Goal: Information Seeking & Learning: Learn about a topic

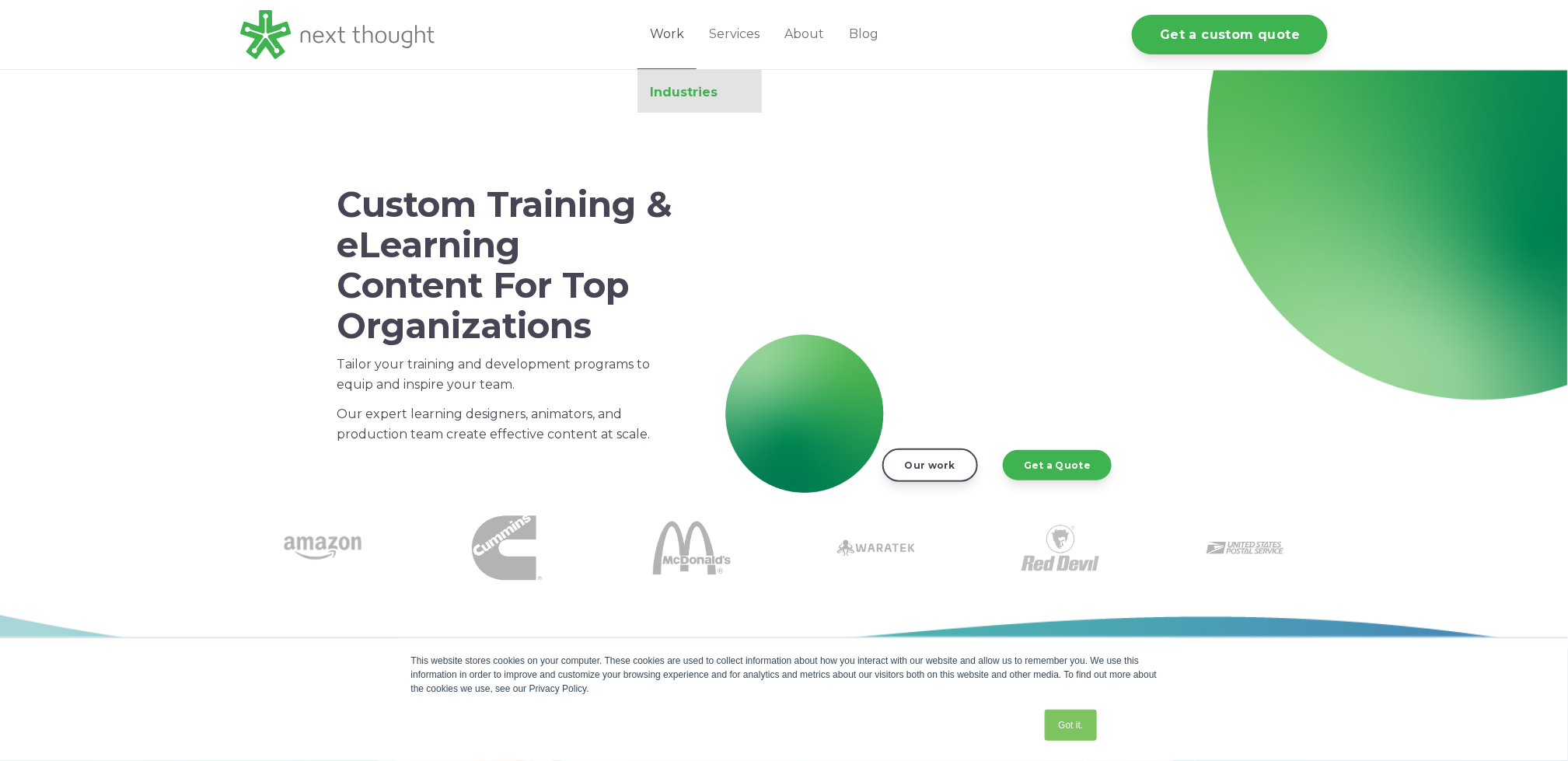
click at [686, 93] on link "Industries" at bounding box center [699, 92] width 124 height 16
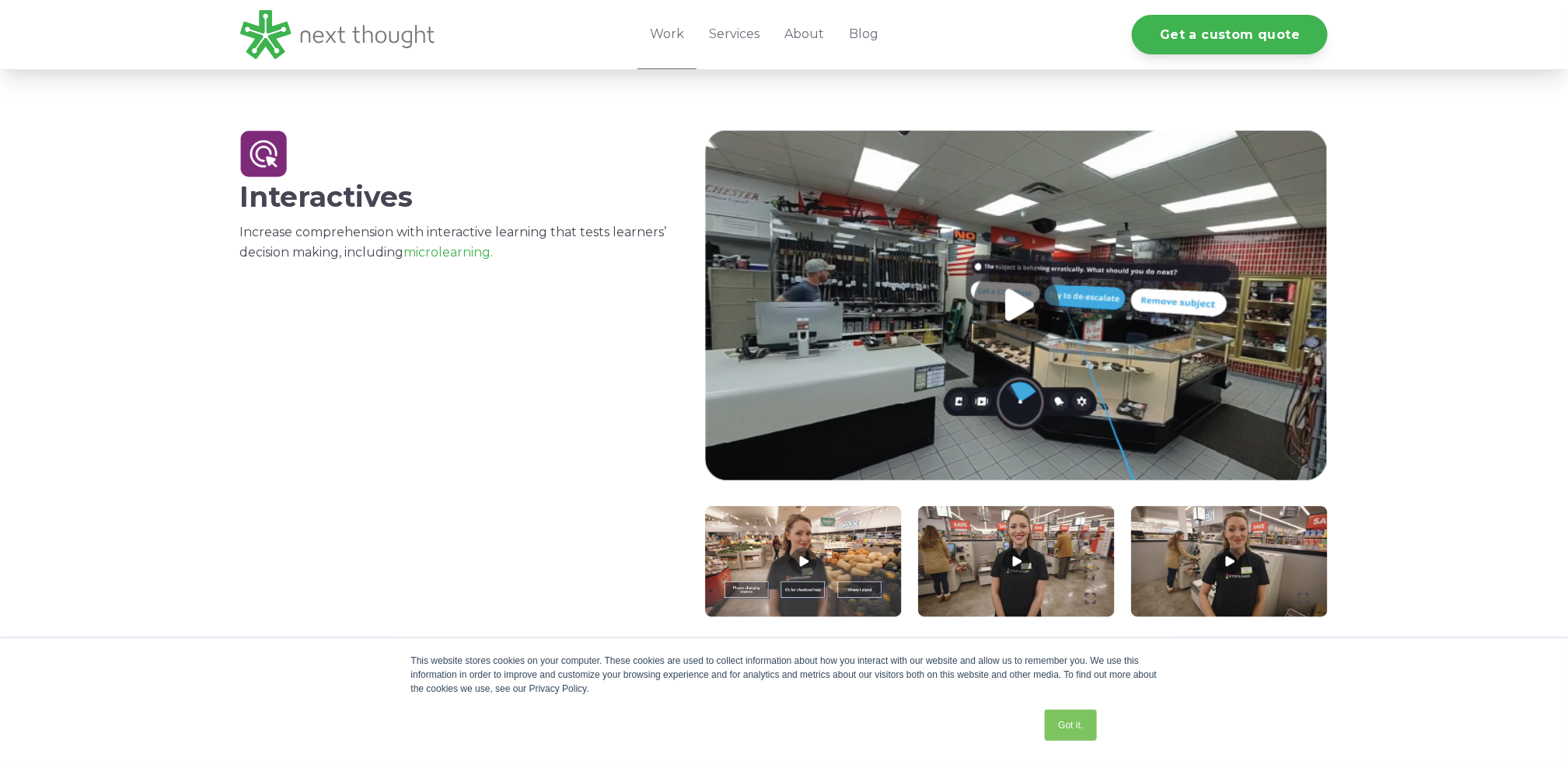
scroll to position [1524, 0]
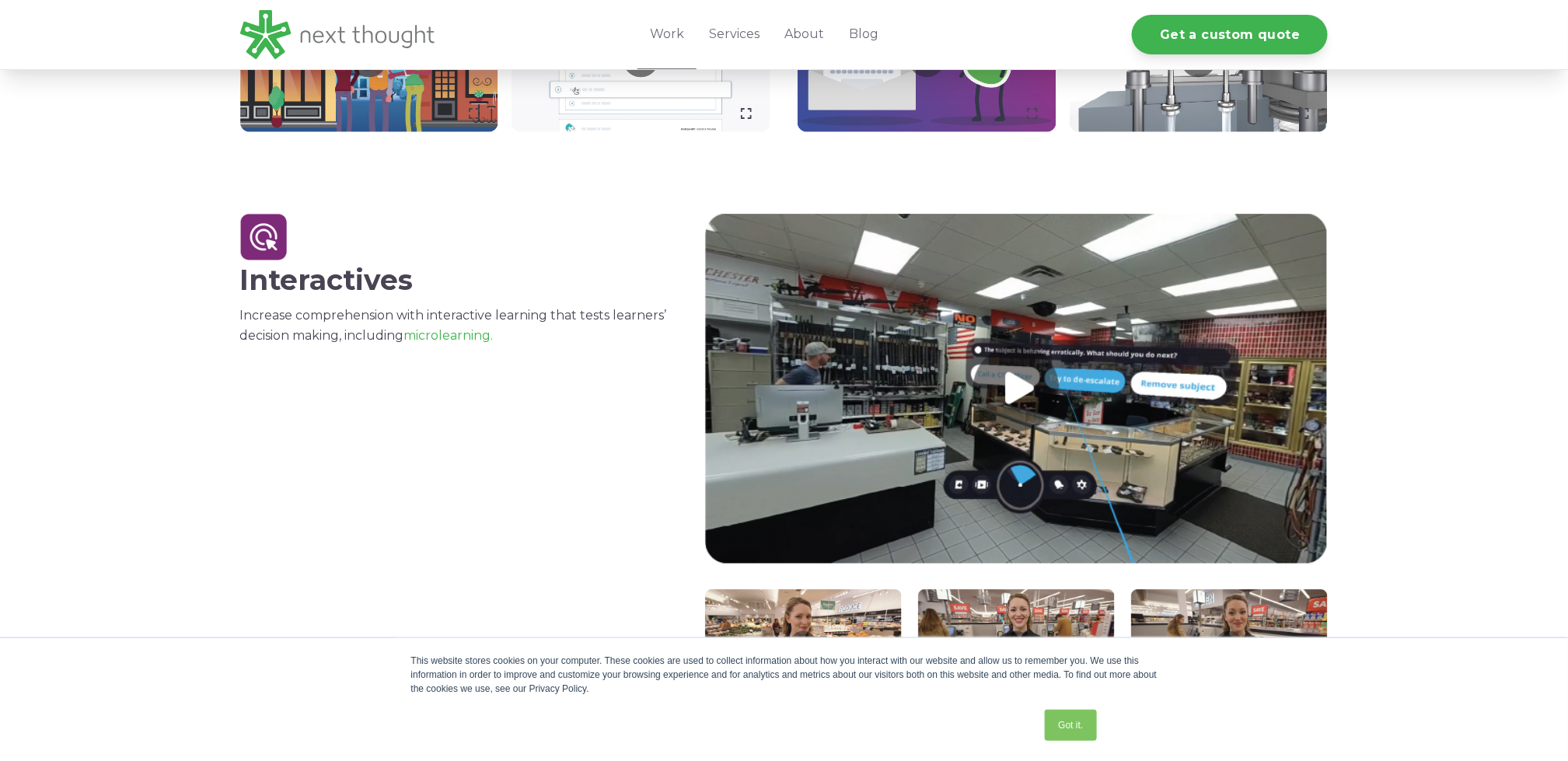
click at [1014, 389] on link at bounding box center [1016, 389] width 623 height 351
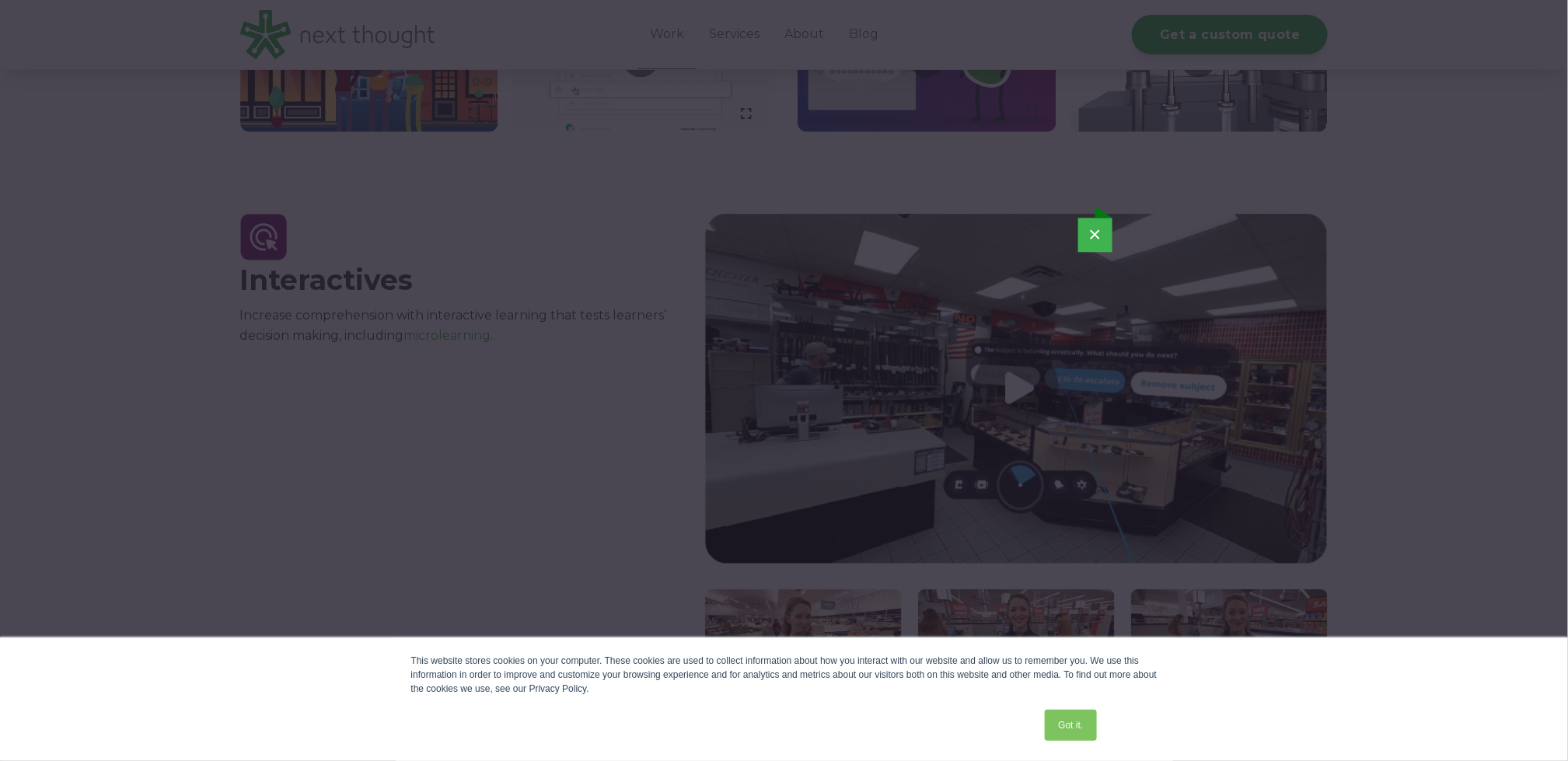
click at [1096, 234] on button "×" at bounding box center [1095, 234] width 34 height 34
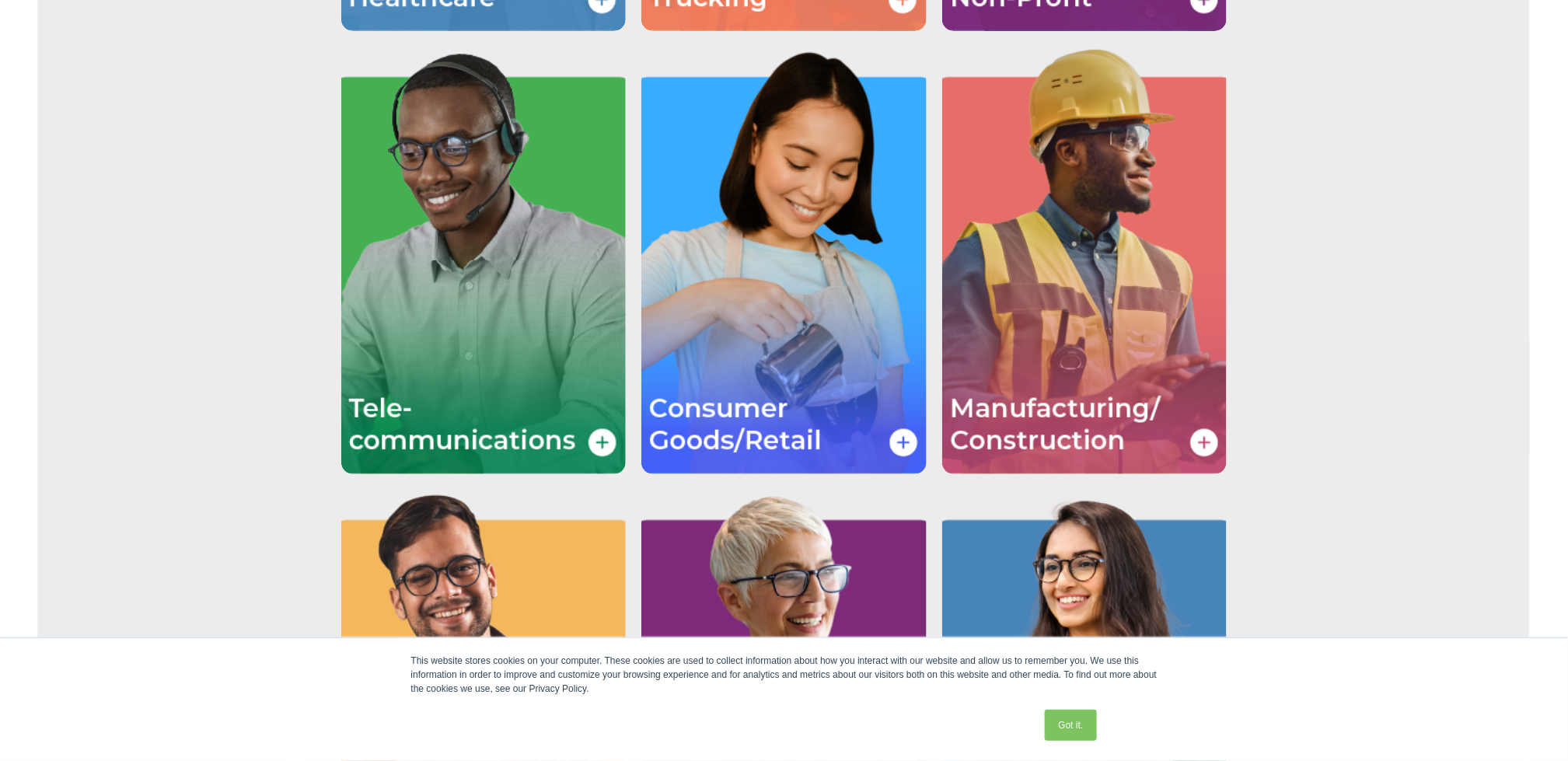
scroll to position [2877, 0]
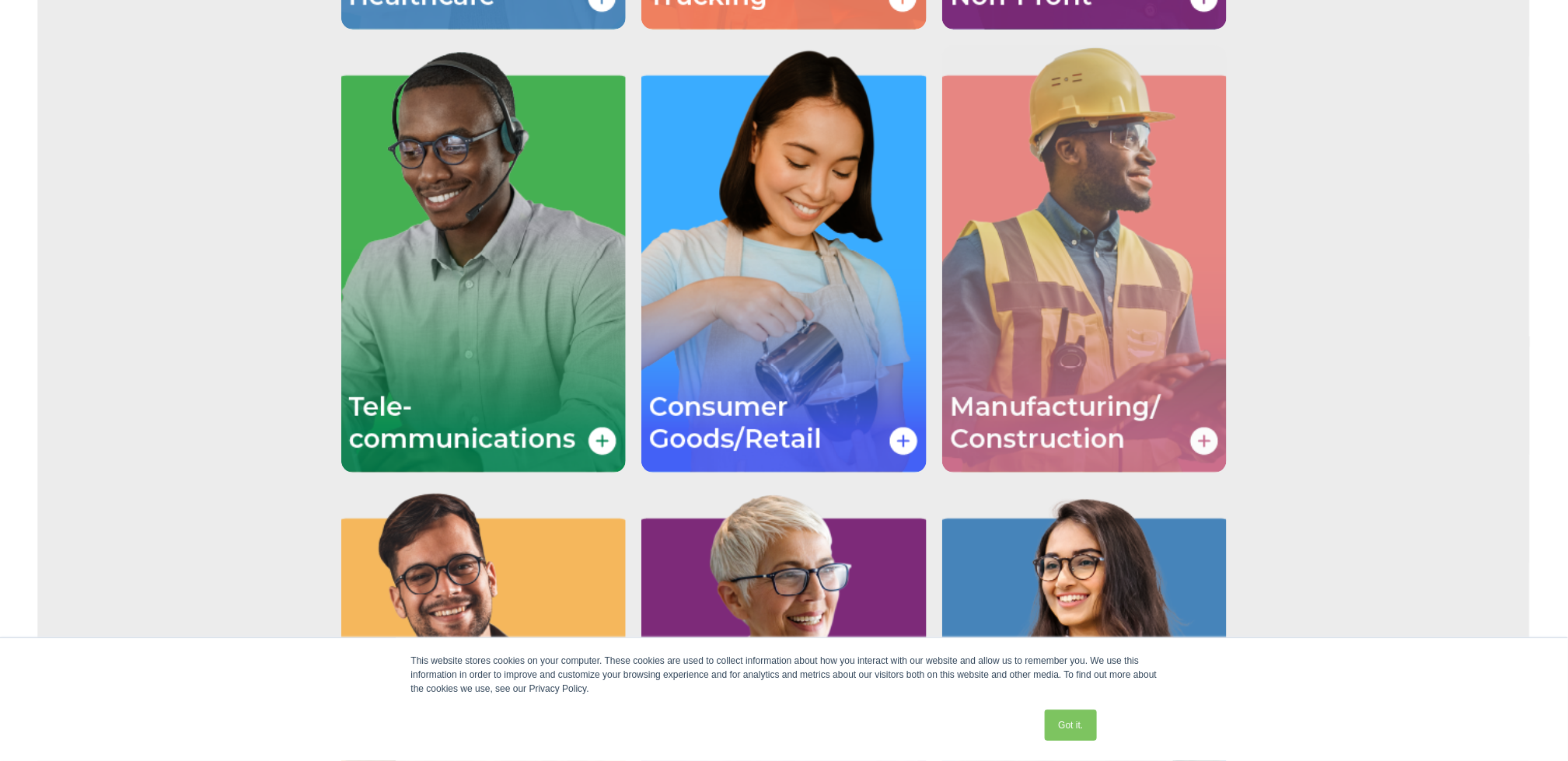
click at [1131, 310] on img "Image grid with {{ image_count }} images." at bounding box center [1085, 258] width 286 height 428
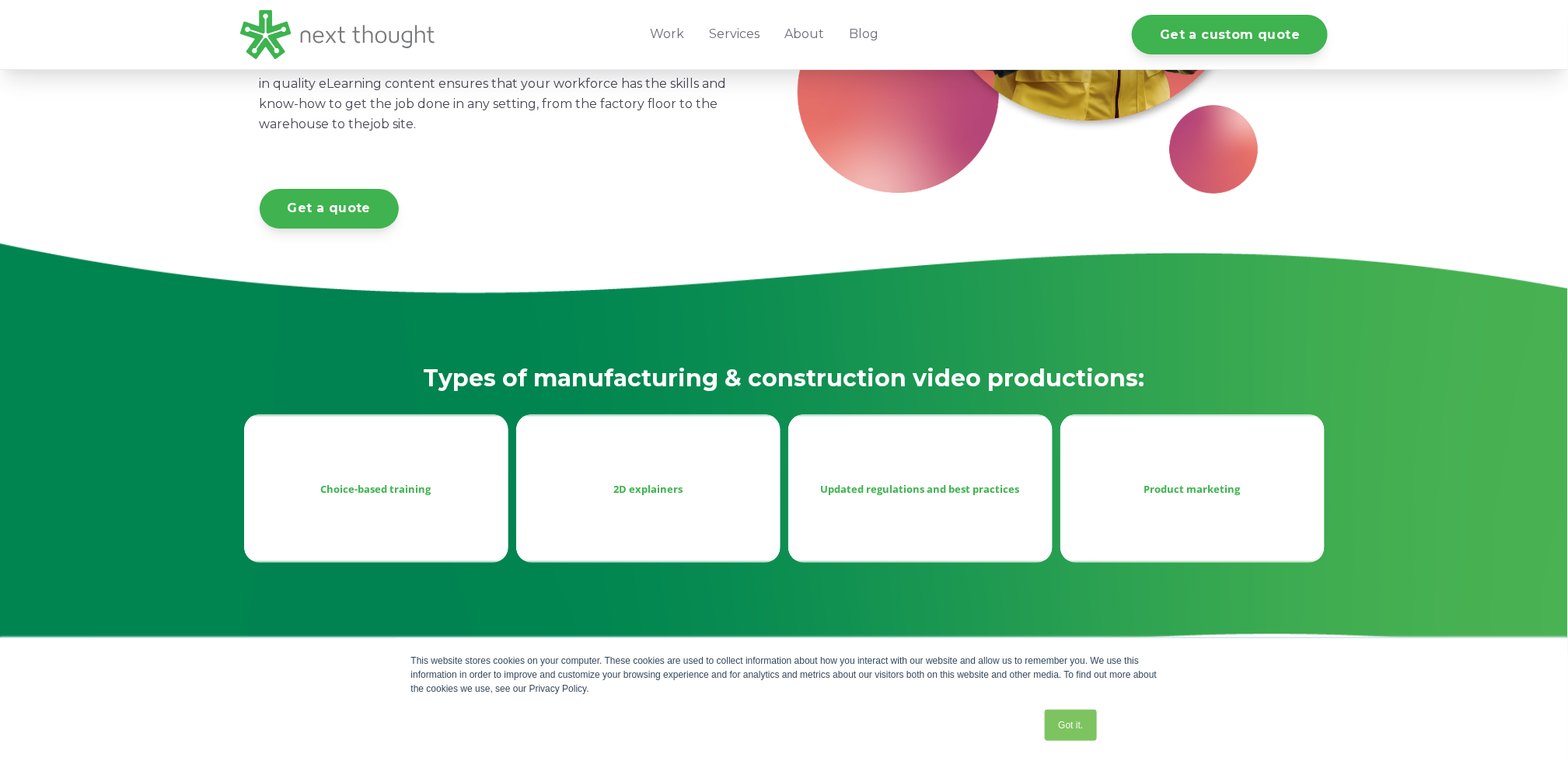
scroll to position [466, 0]
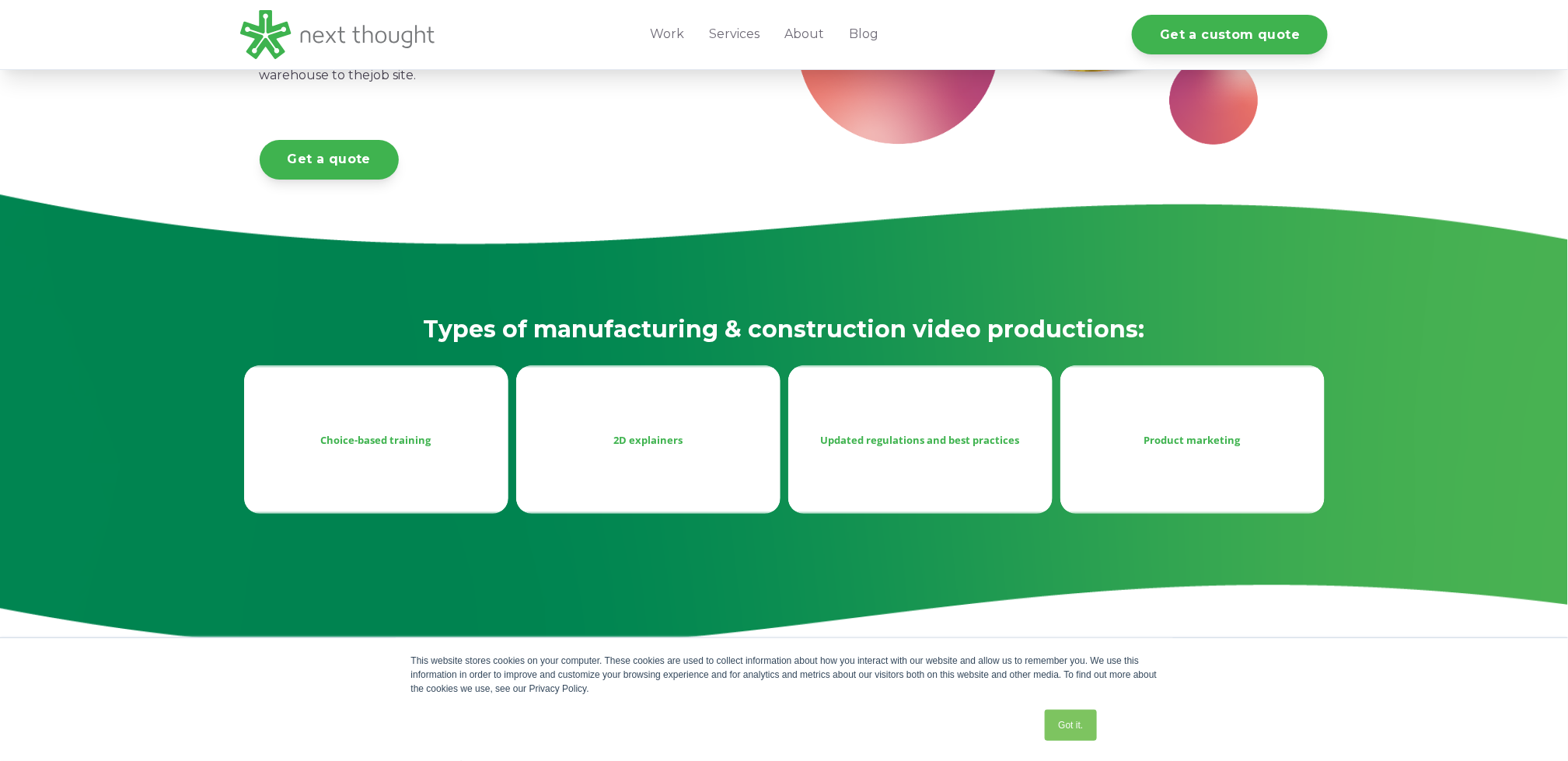
click at [403, 443] on div "Choice-based training" at bounding box center [376, 440] width 240 height 18
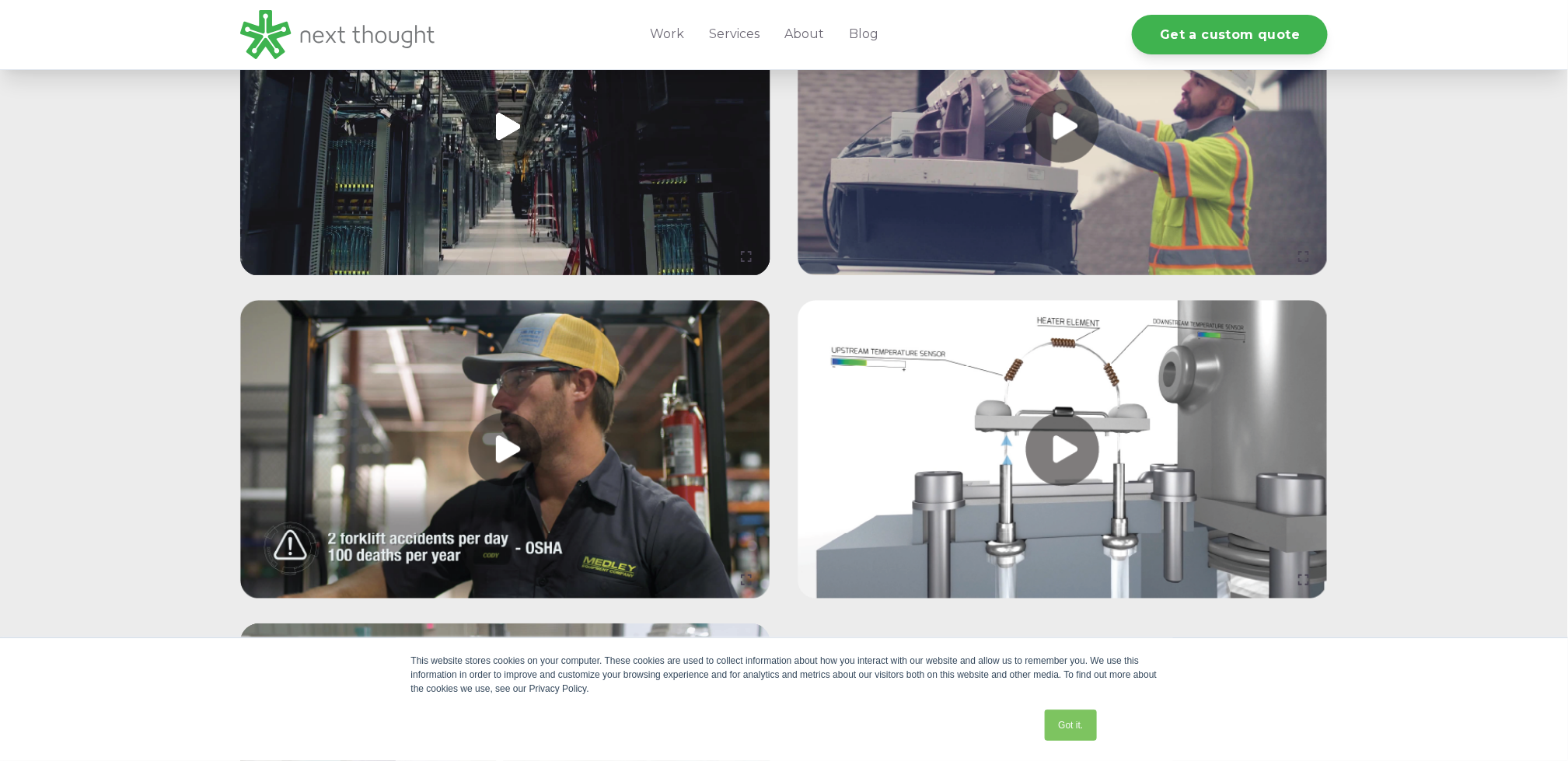
scroll to position [1943, 0]
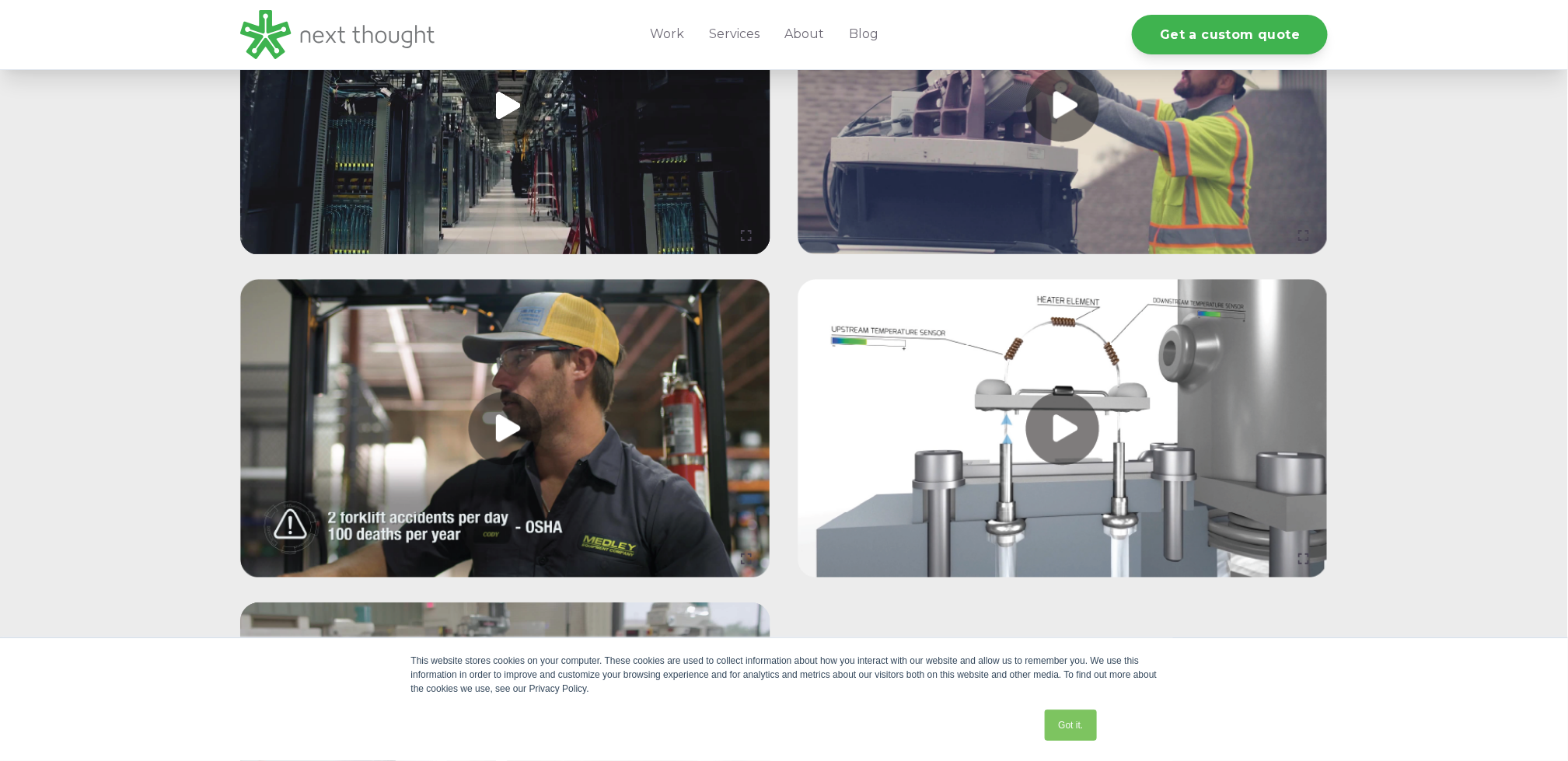
click at [453, 428] on link at bounding box center [504, 429] width 530 height 299
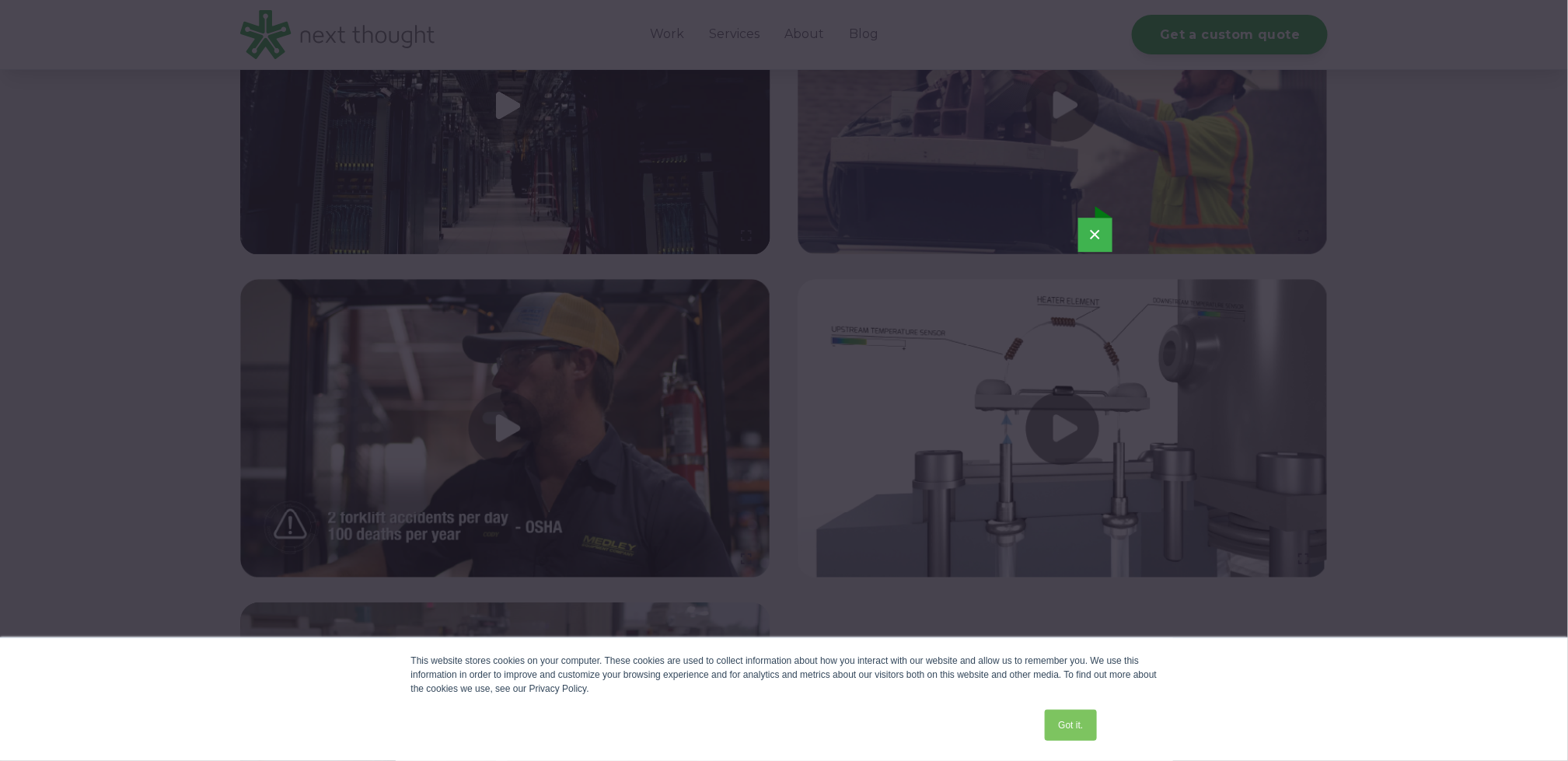
click at [1097, 231] on button "×" at bounding box center [1095, 234] width 34 height 34
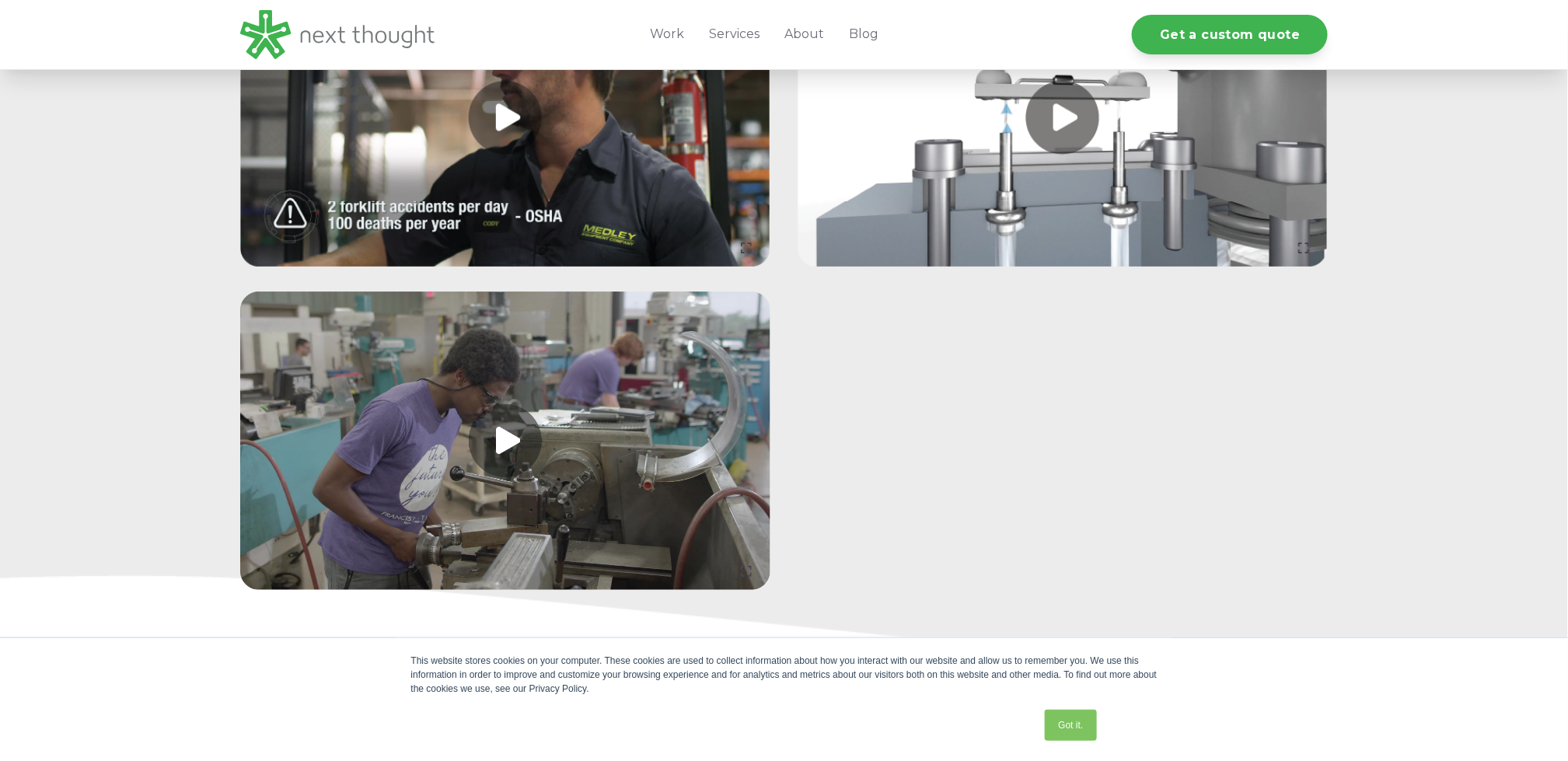
scroll to position [2332, 0]
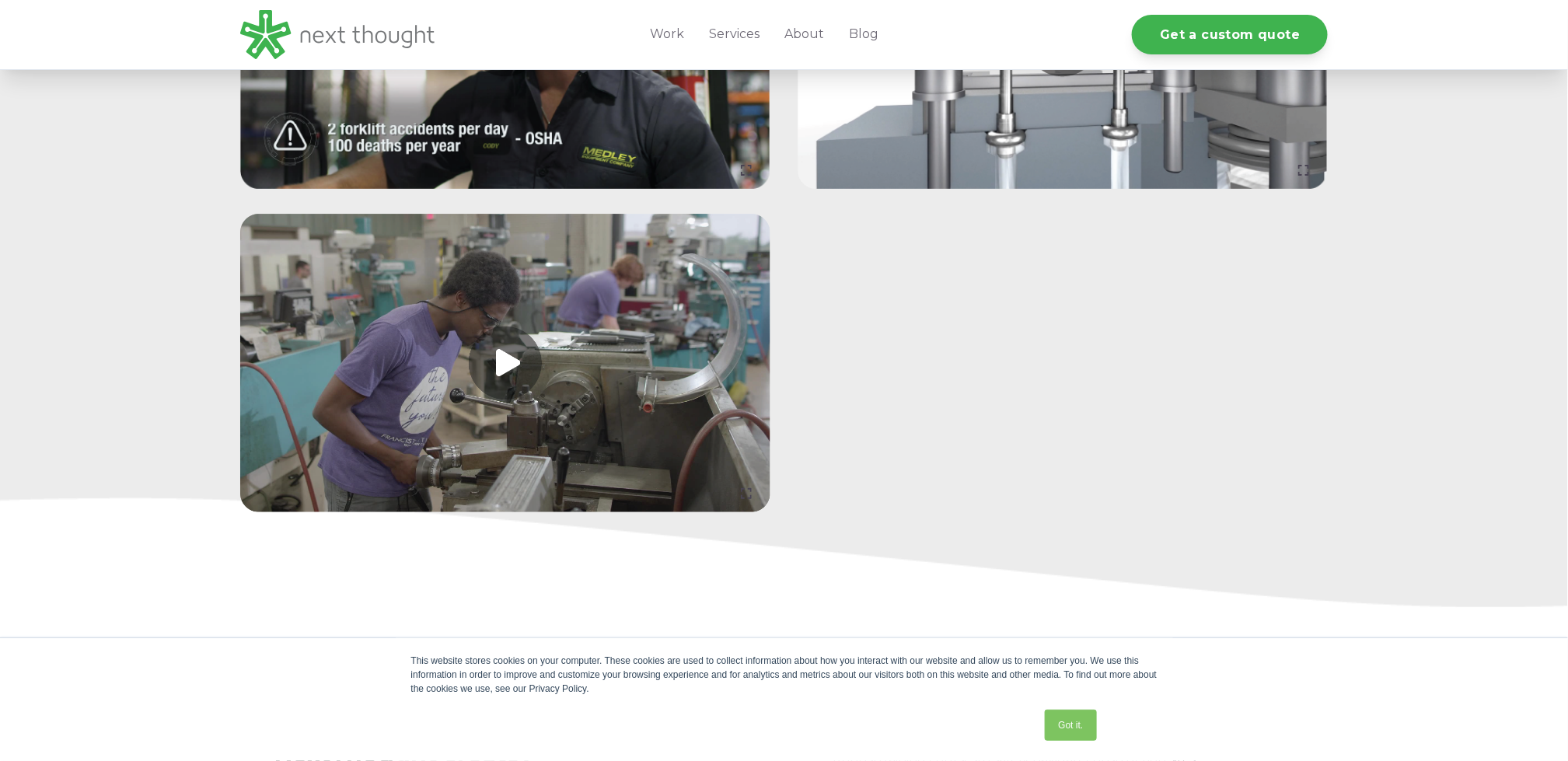
click at [504, 363] on link at bounding box center [504, 364] width 530 height 299
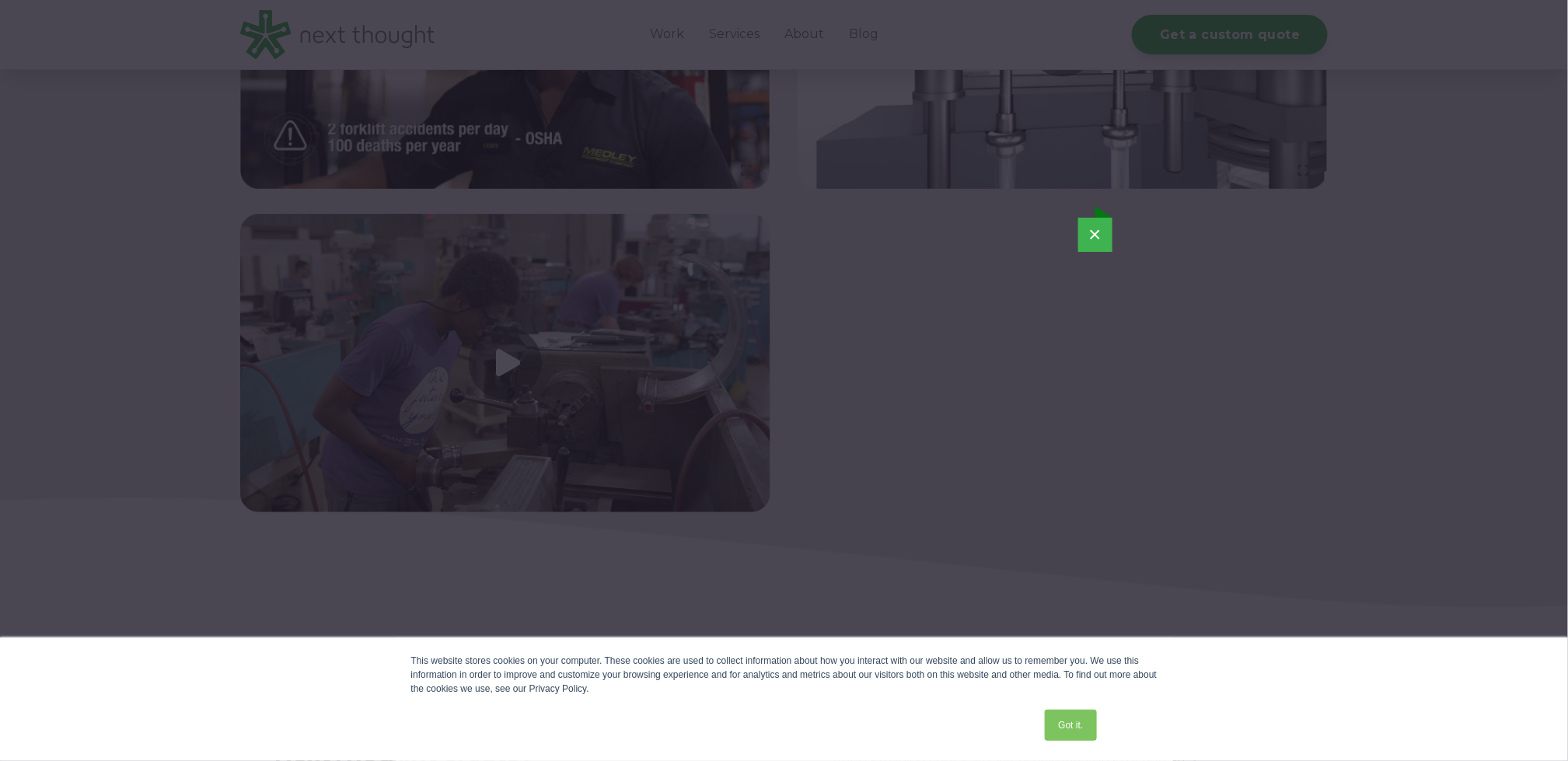
click at [1094, 233] on button "×" at bounding box center [1095, 234] width 34 height 34
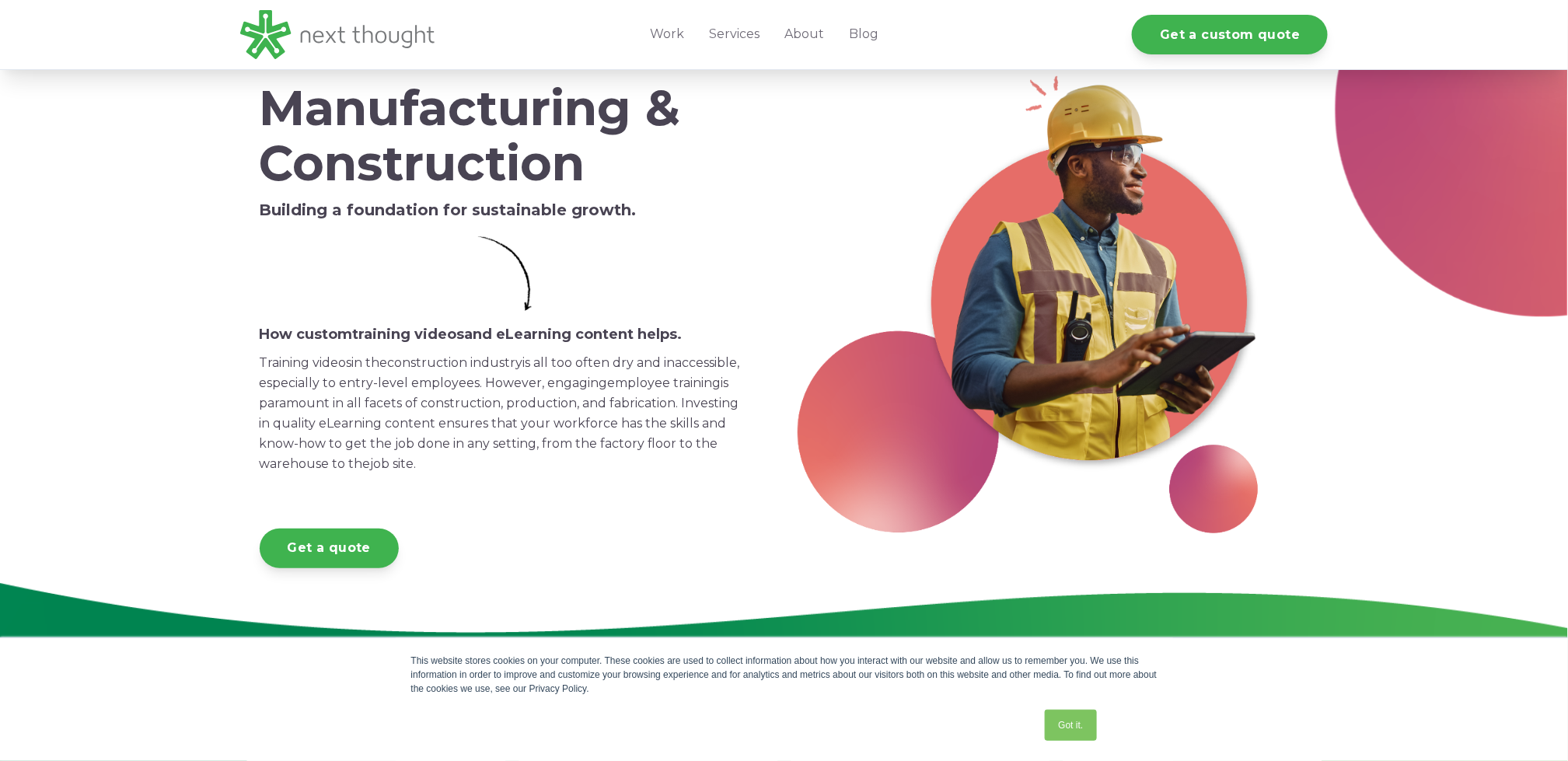
scroll to position [0, 0]
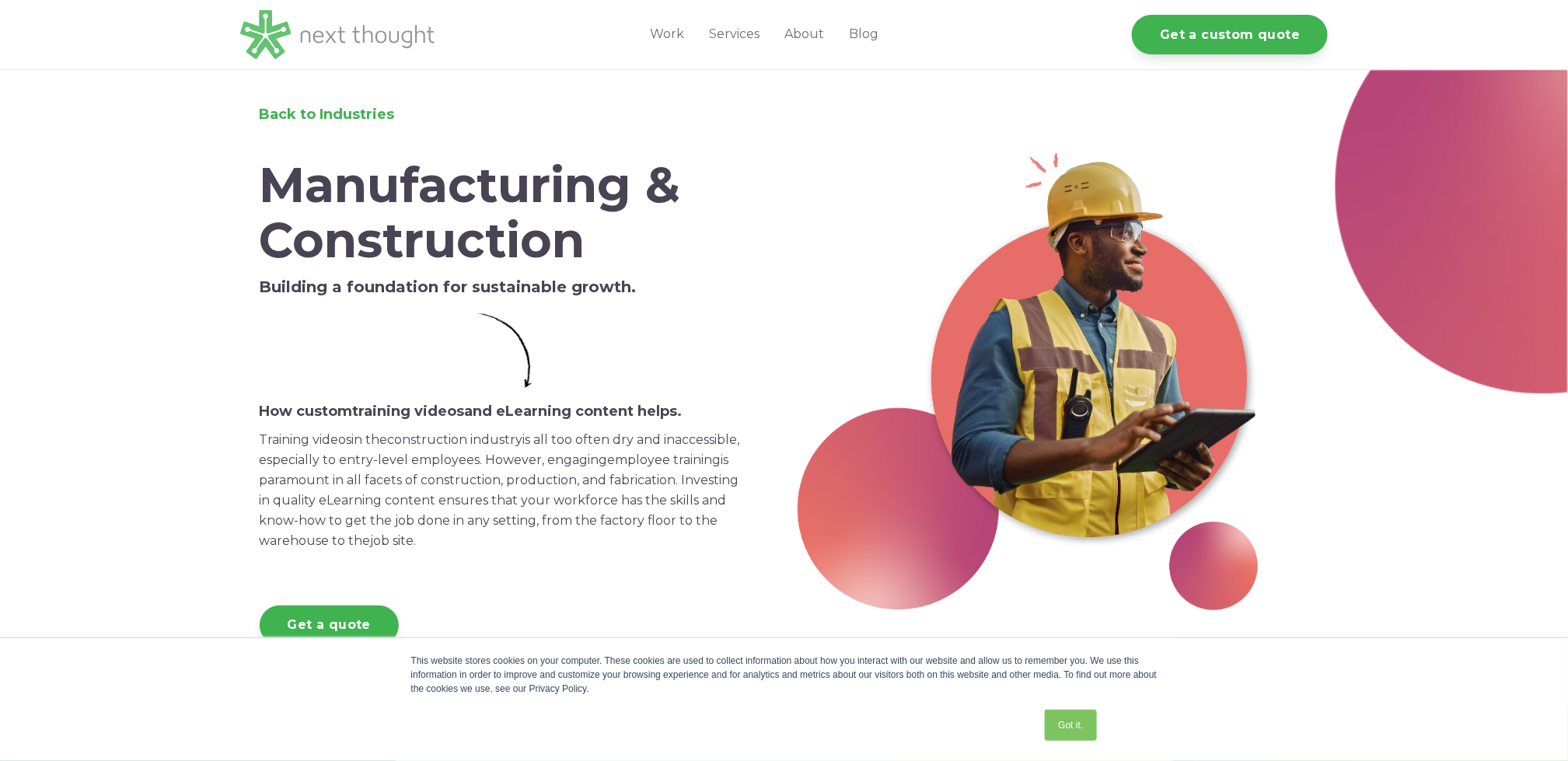
click at [273, 37] on img at bounding box center [337, 35] width 194 height 49
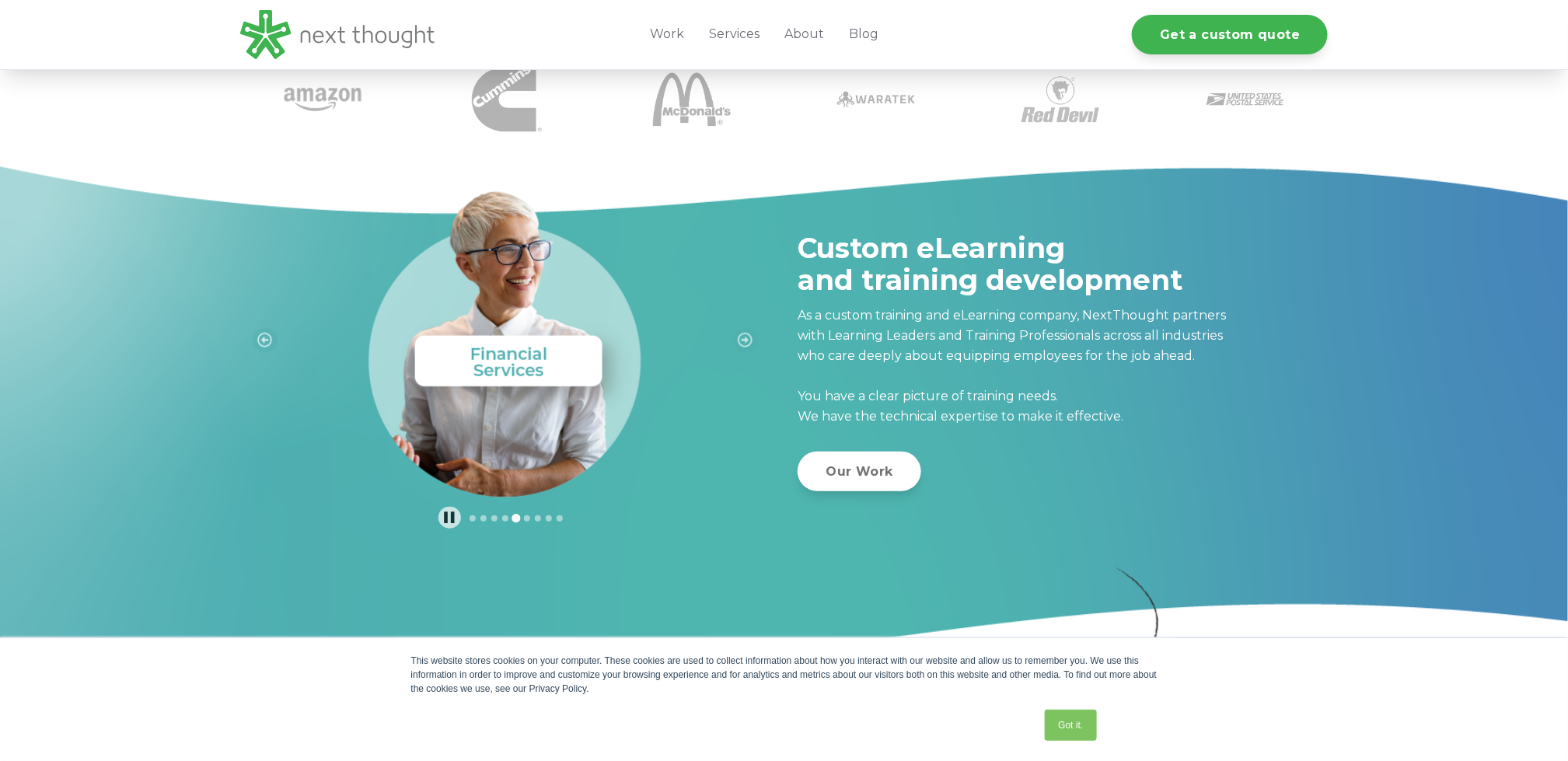
scroll to position [466, 0]
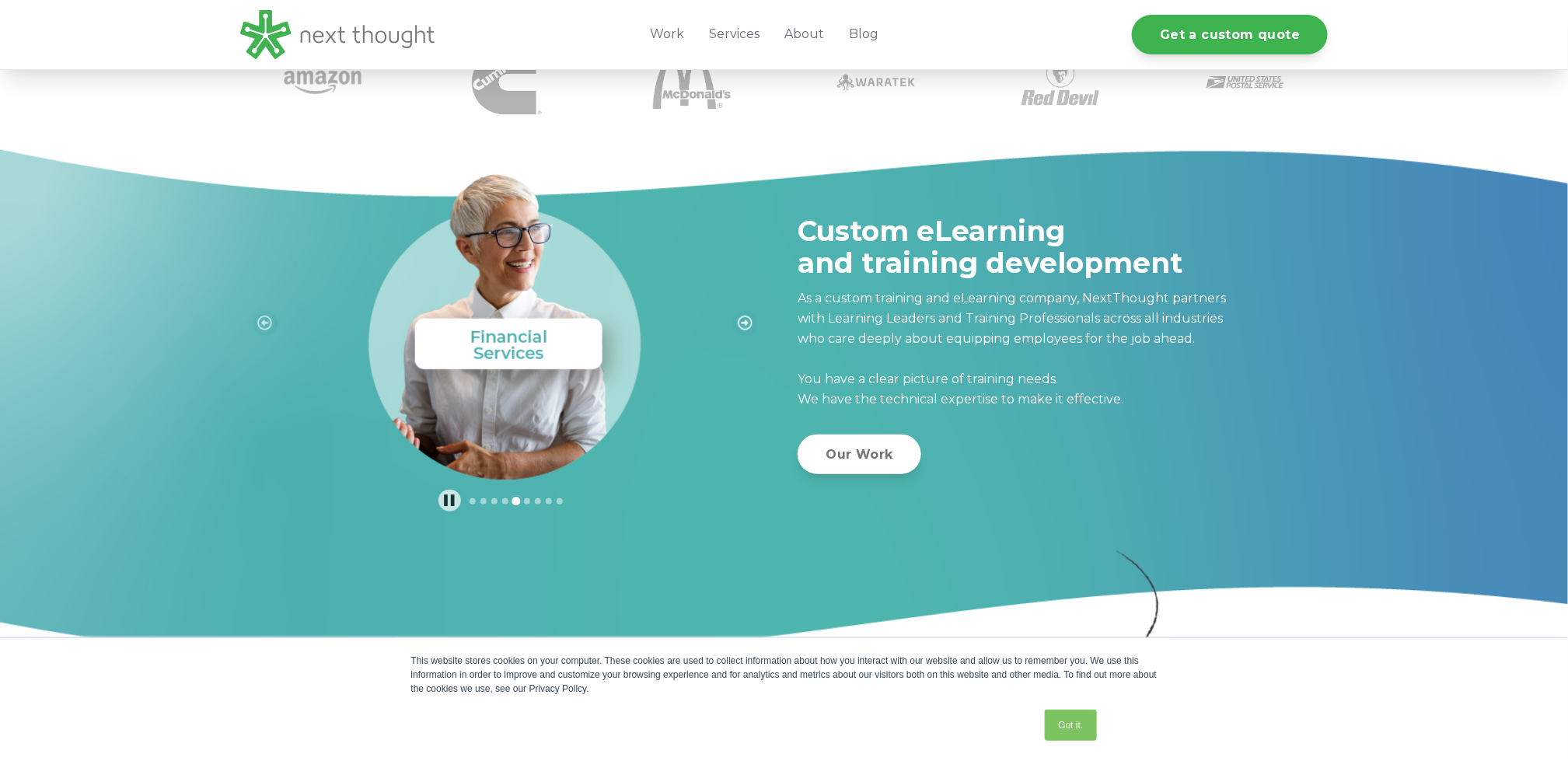
click at [740, 321] on icon "Next slide" at bounding box center [745, 323] width 15 height 15
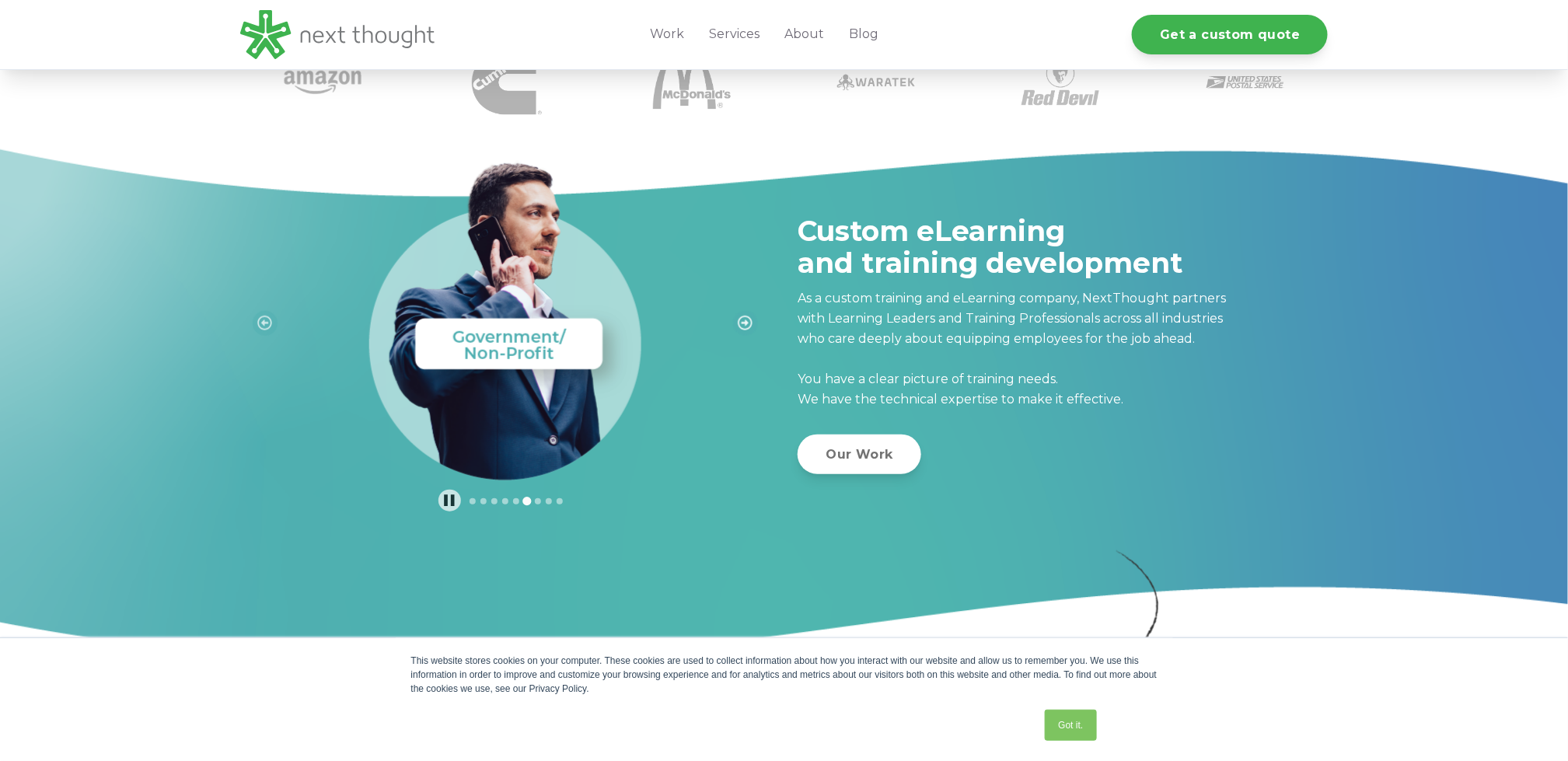
click at [741, 321] on icon "Next slide" at bounding box center [745, 323] width 15 height 15
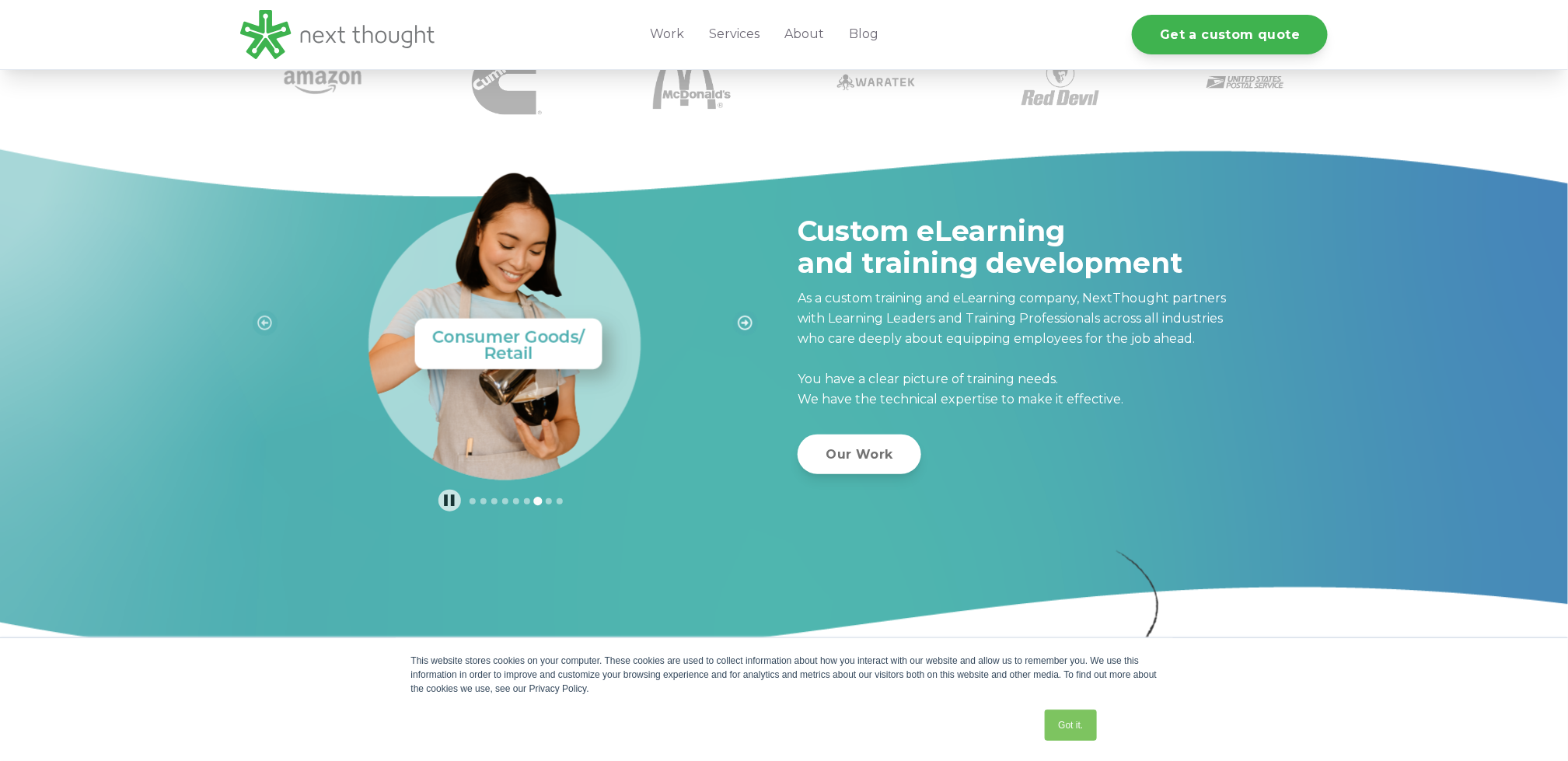
click at [742, 321] on icon "Next slide" at bounding box center [745, 323] width 15 height 15
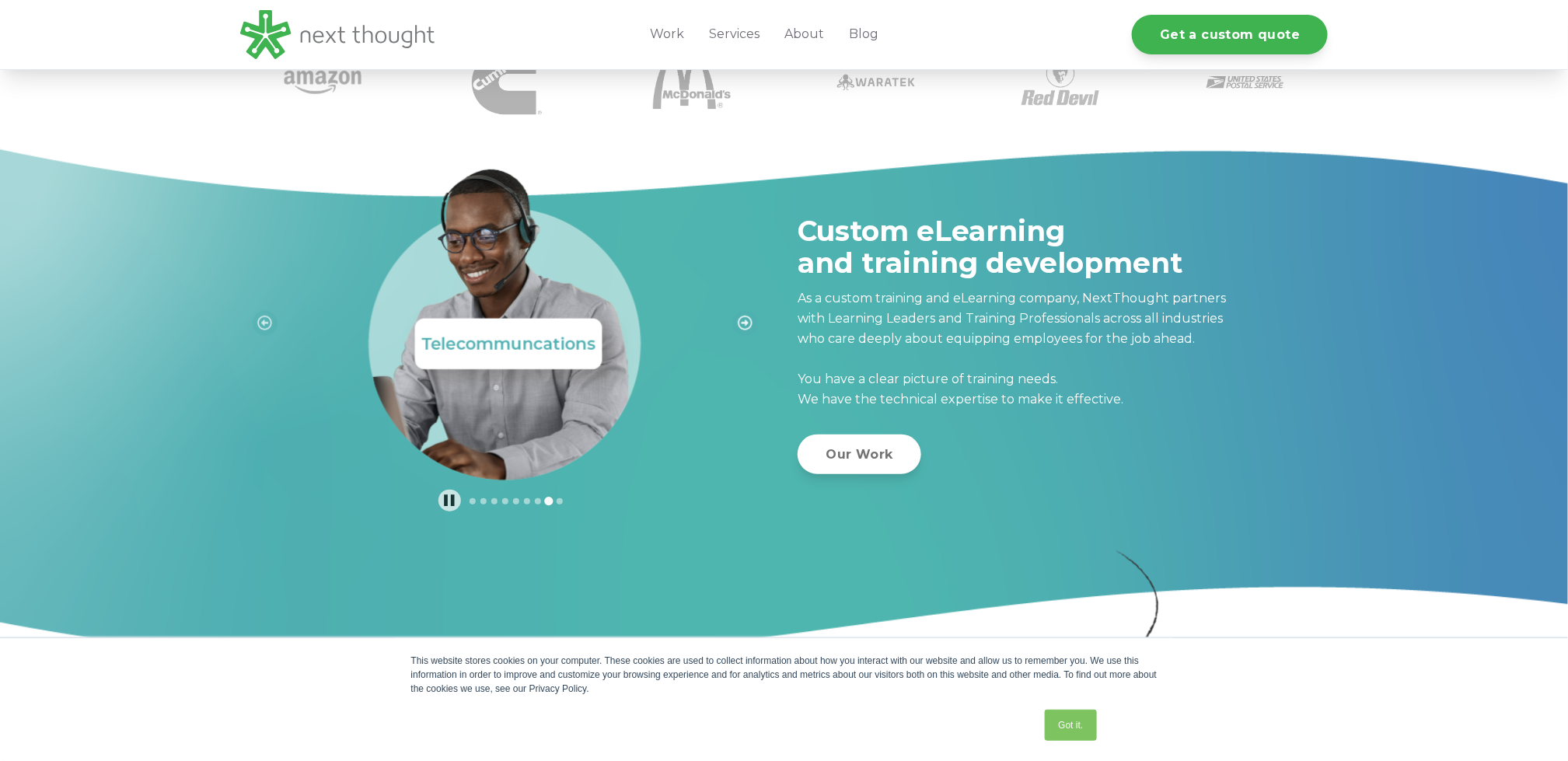
click at [742, 321] on icon "Next slide" at bounding box center [745, 323] width 15 height 15
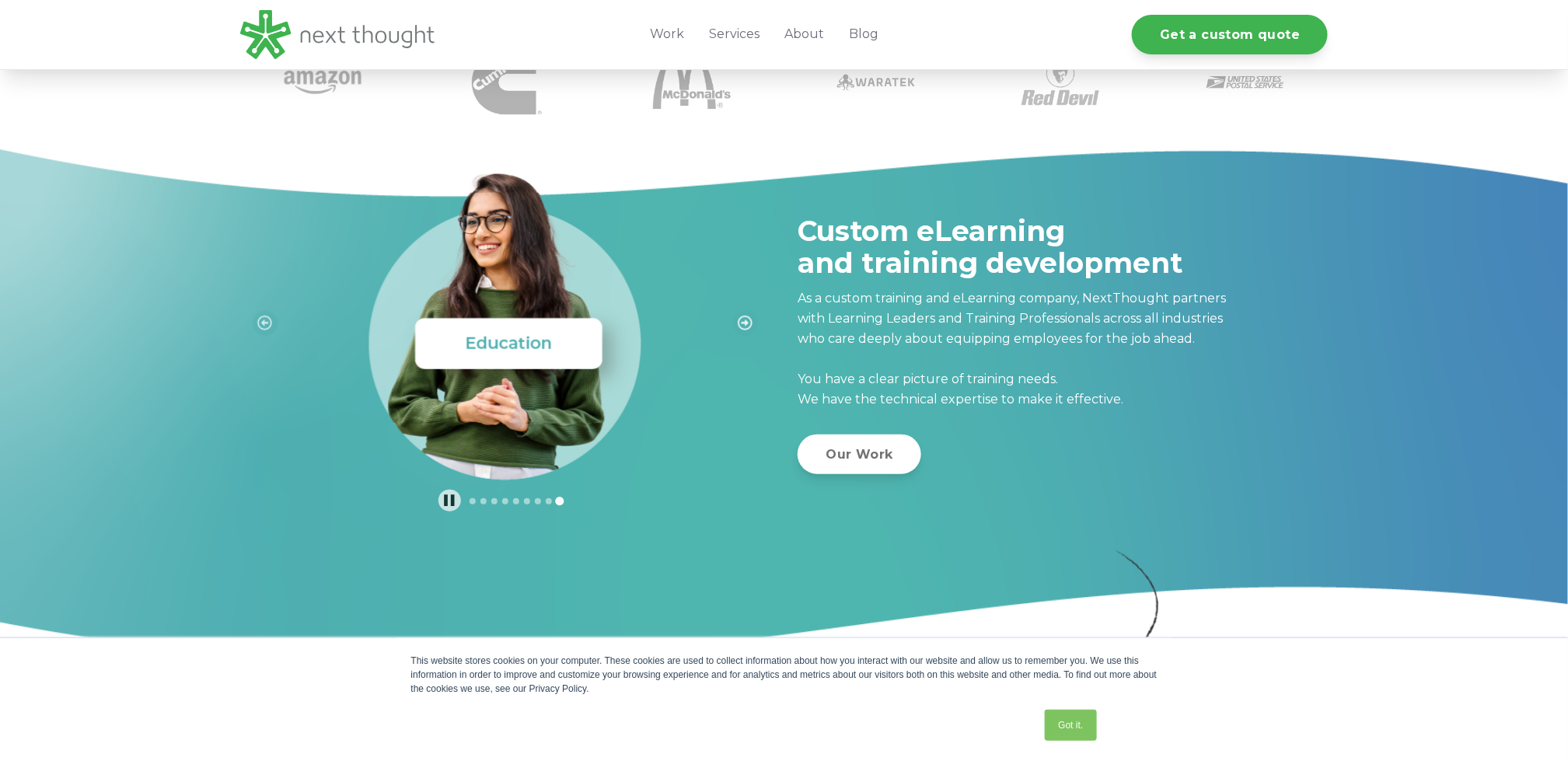
click at [742, 321] on icon "Go to first slide" at bounding box center [745, 323] width 15 height 15
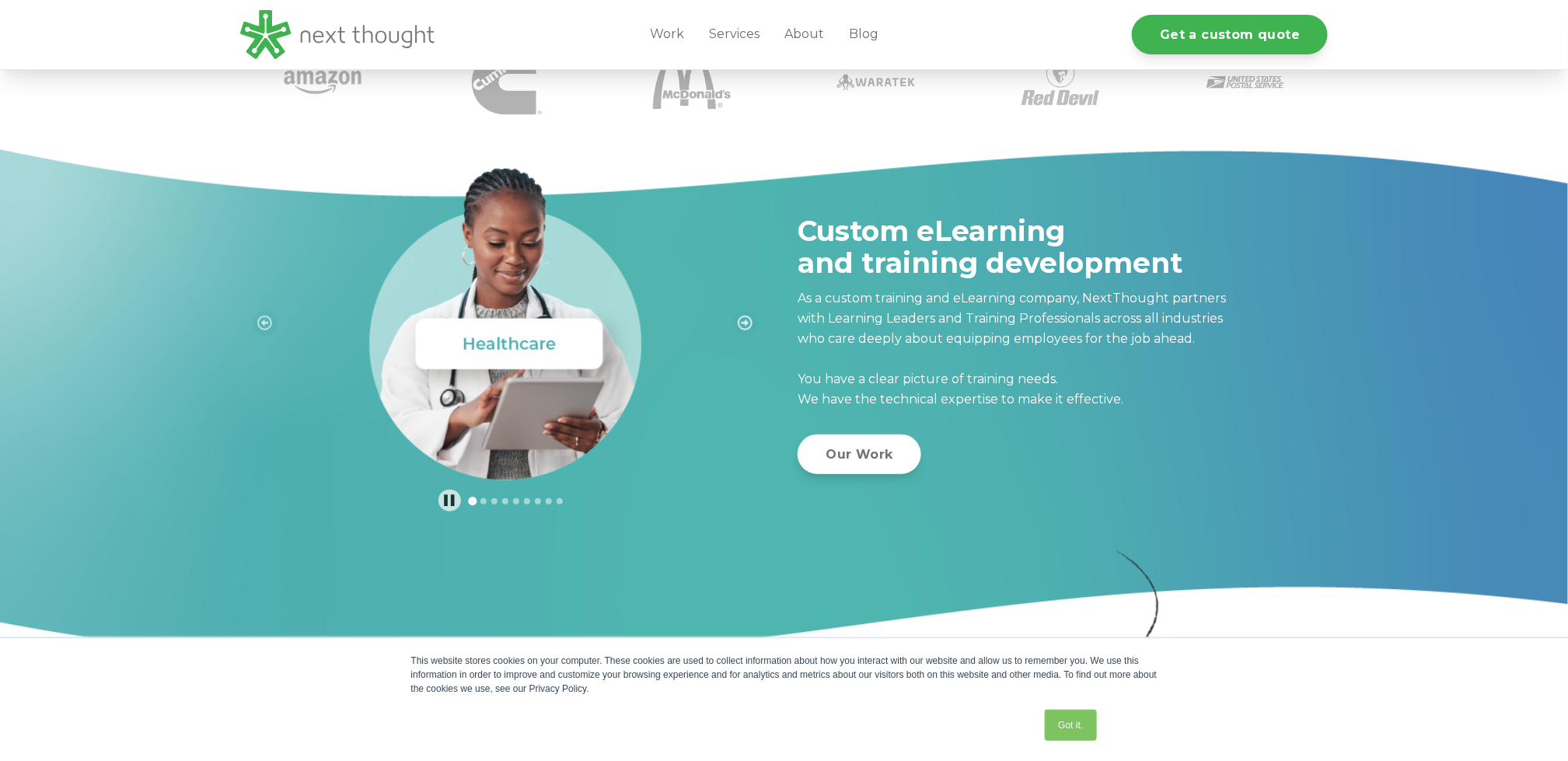
click at [742, 321] on icon "Next slide" at bounding box center [745, 323] width 15 height 15
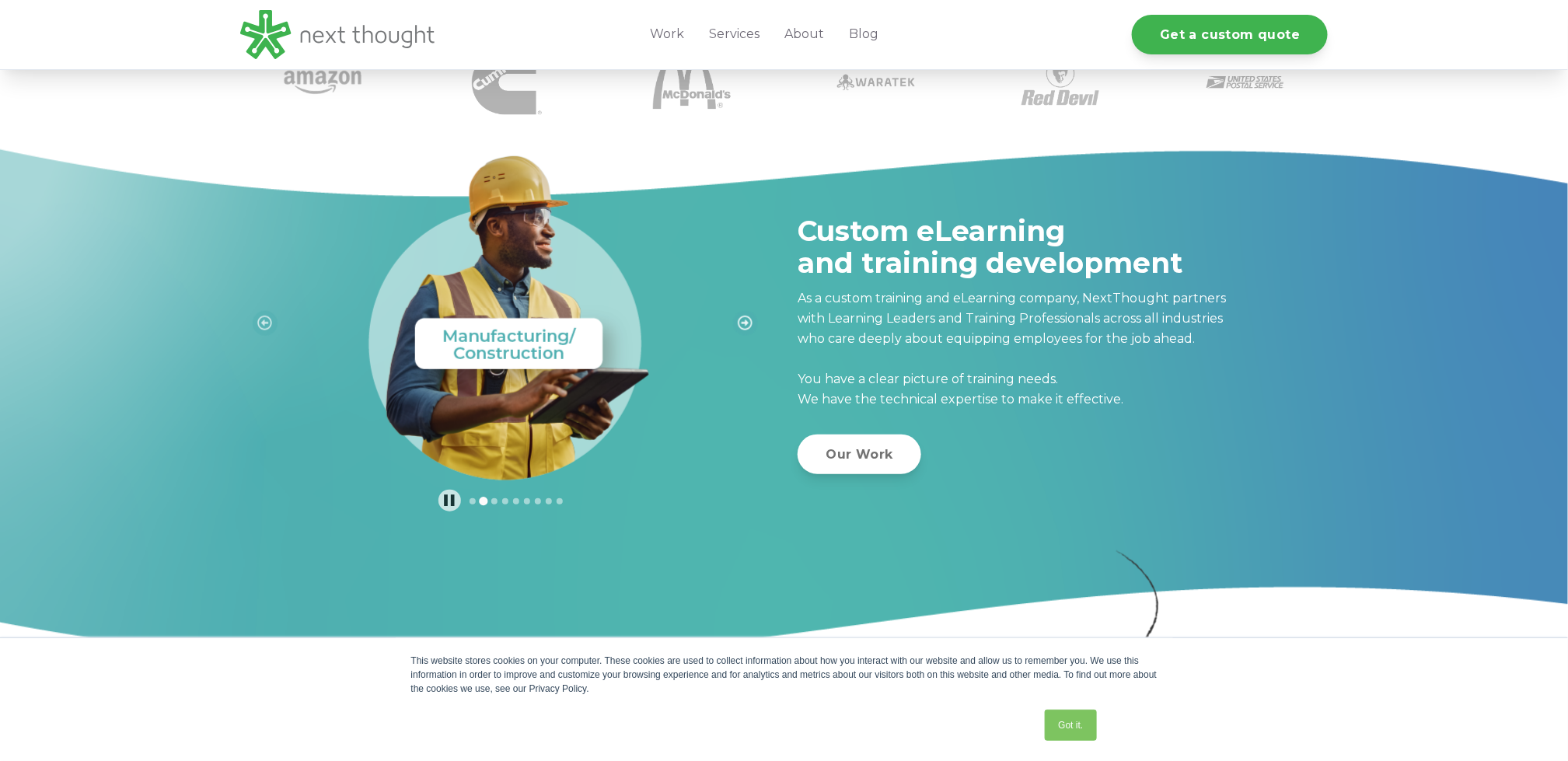
click at [742, 321] on icon "Next slide" at bounding box center [745, 323] width 15 height 15
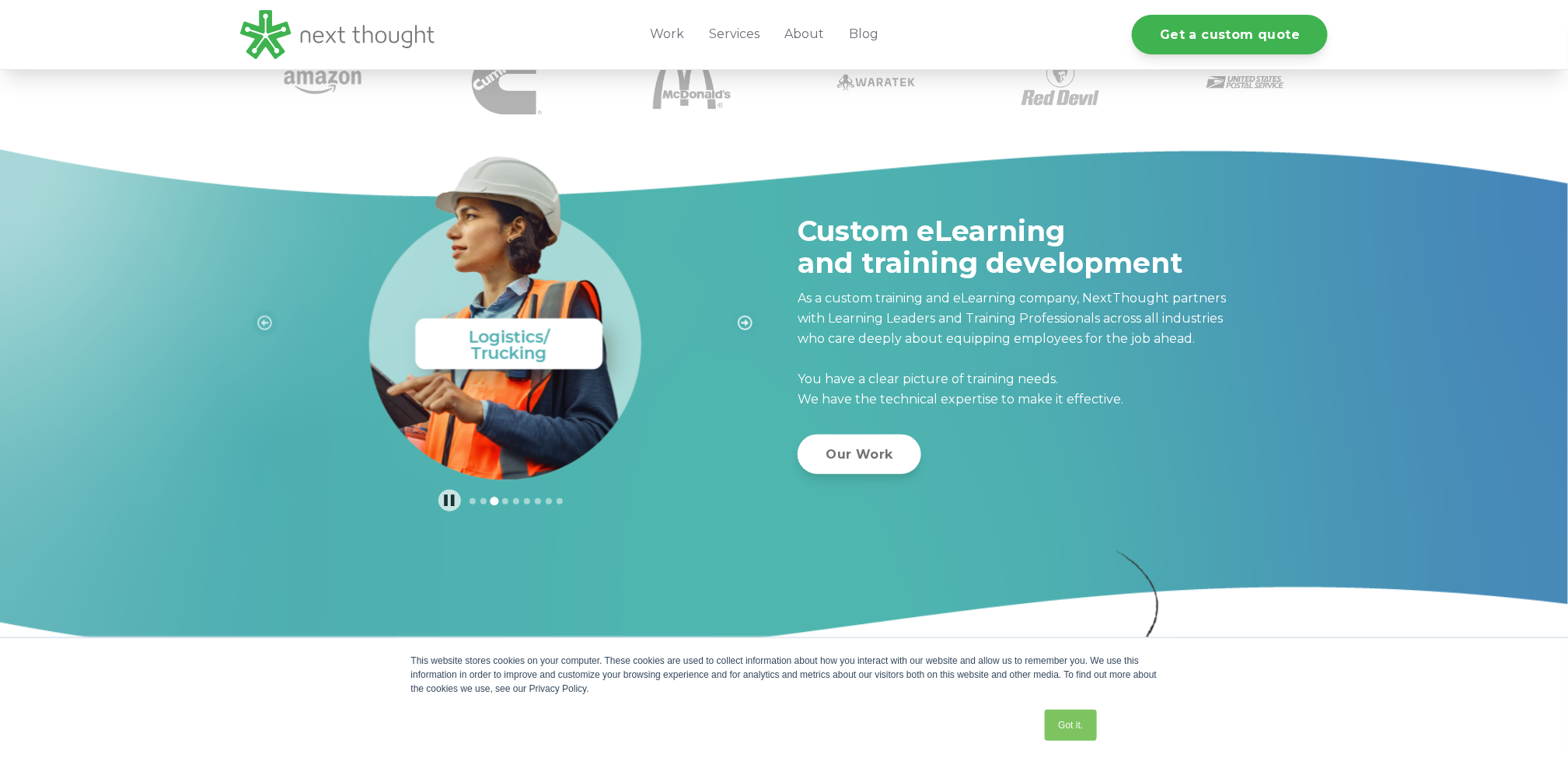
click at [742, 321] on icon "Next slide" at bounding box center [745, 323] width 15 height 15
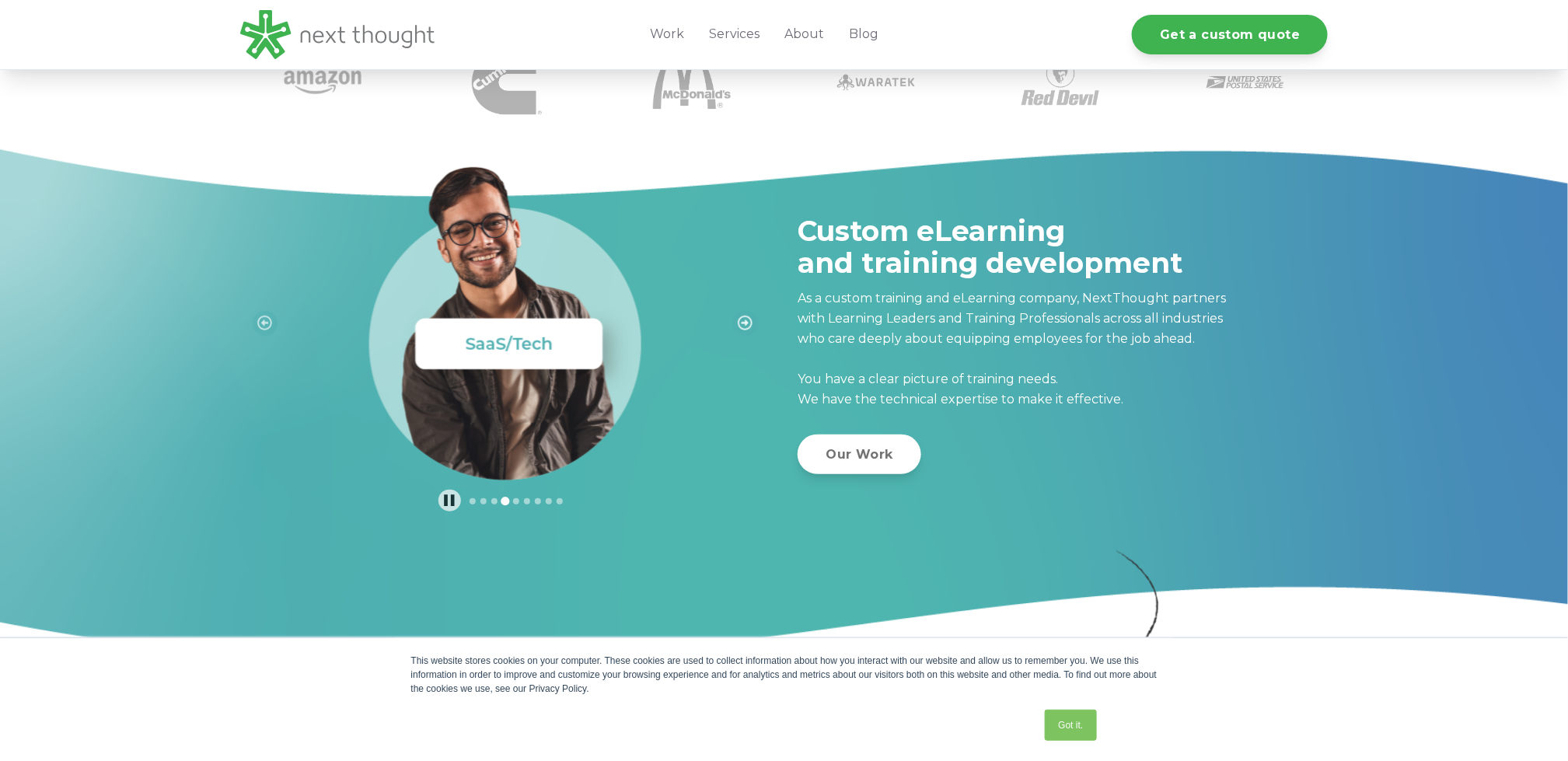
click at [742, 321] on icon "Next slide" at bounding box center [745, 323] width 15 height 15
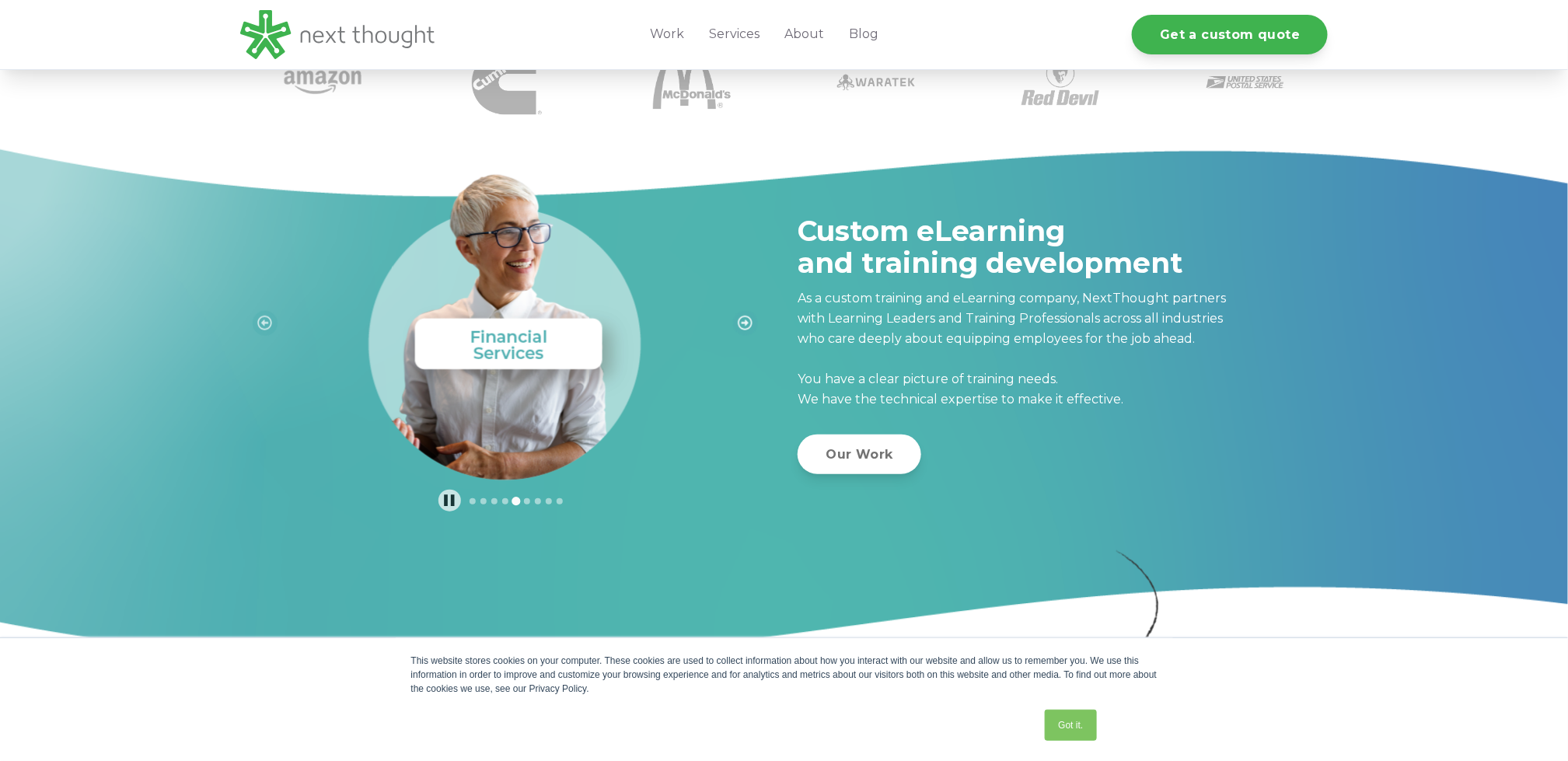
click at [742, 321] on icon "Next slide" at bounding box center [745, 323] width 15 height 15
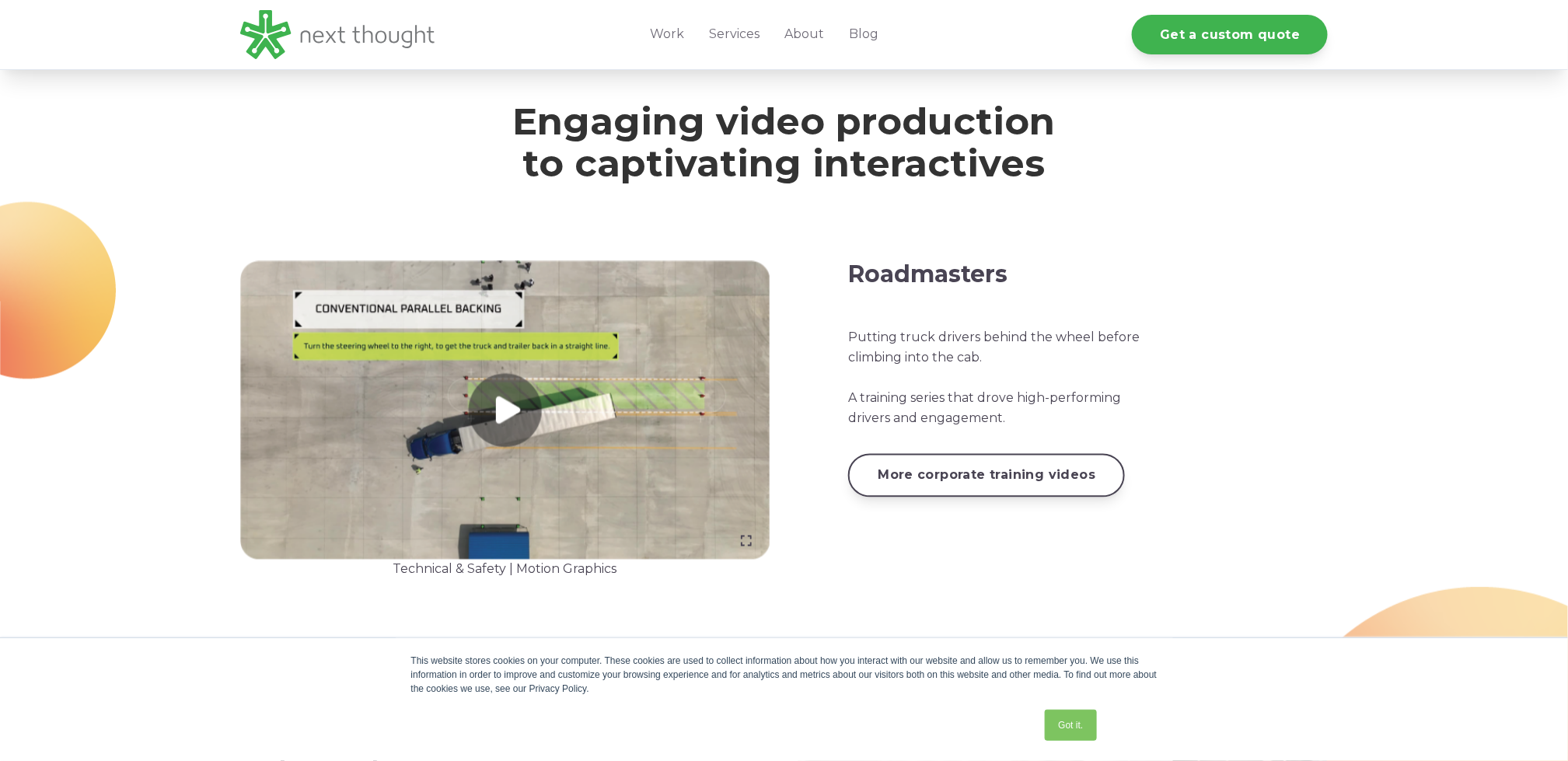
scroll to position [1245, 0]
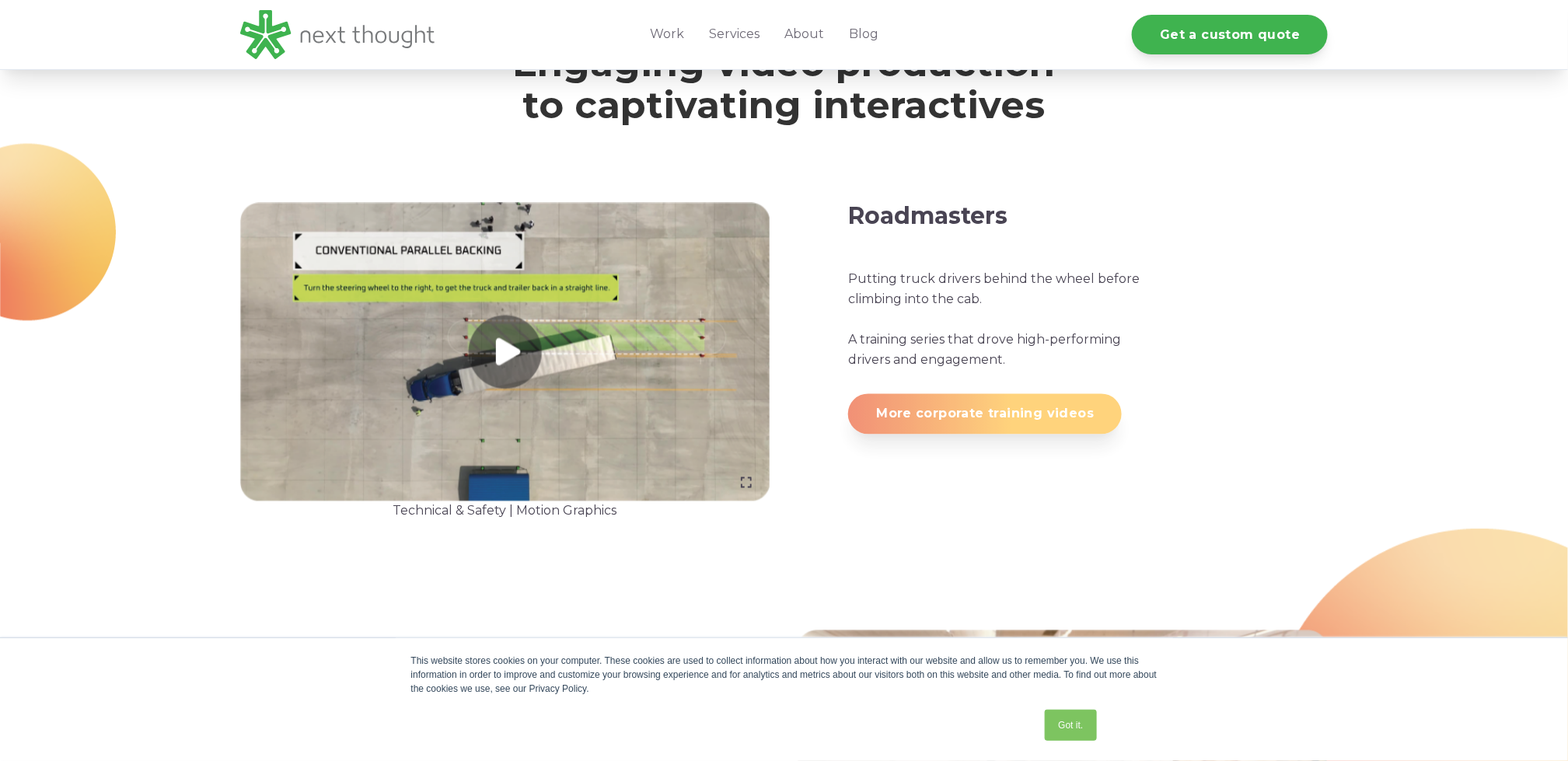
click at [988, 419] on link "More corporate training videos" at bounding box center [985, 414] width 274 height 39
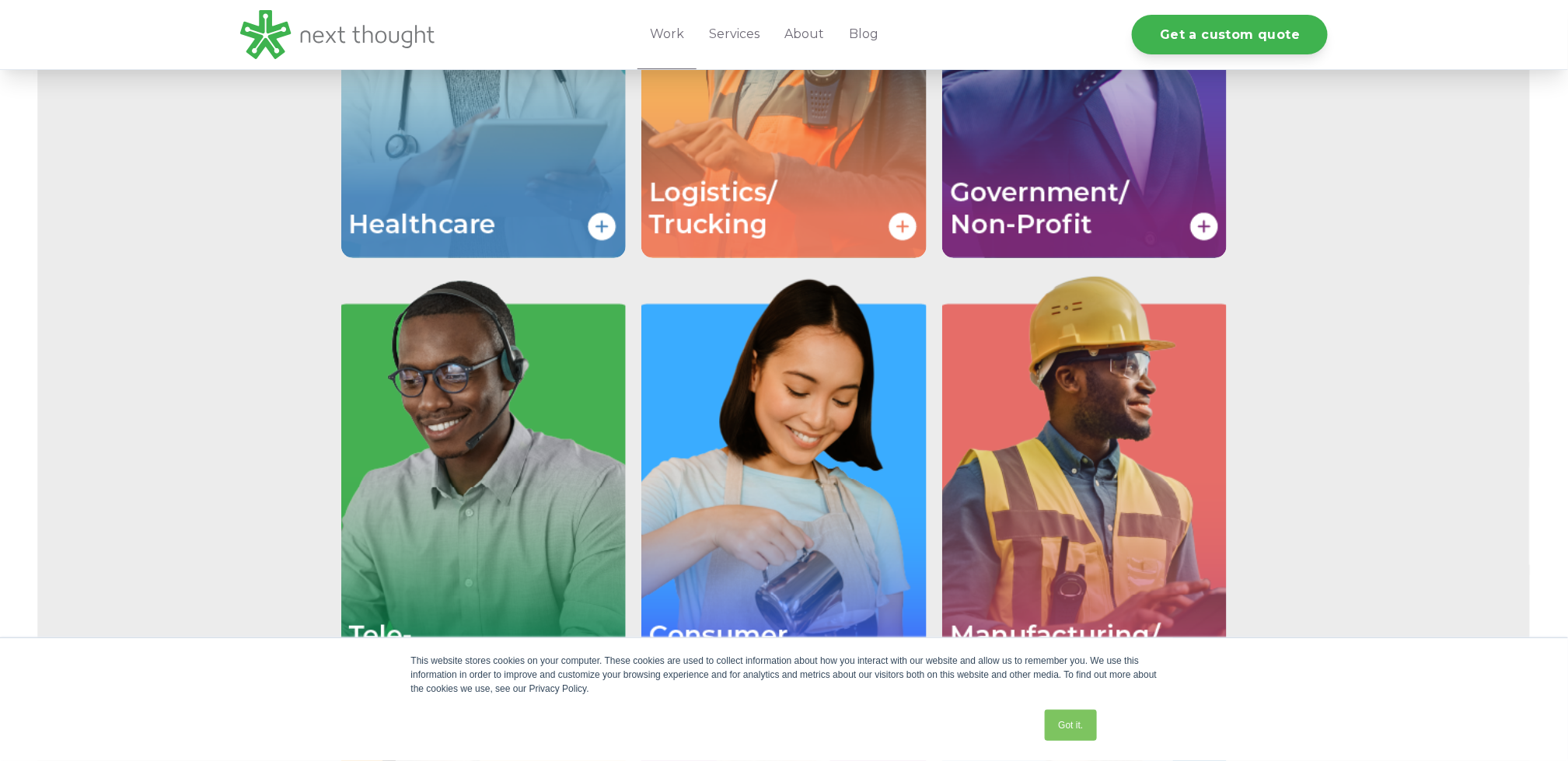
scroll to position [2955, 0]
